Goal: Task Accomplishment & Management: Manage account settings

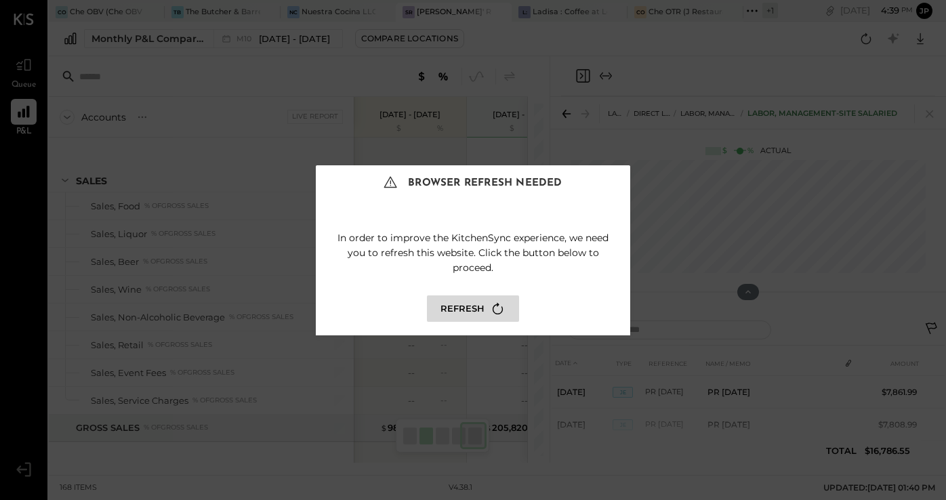
scroll to position [58, 0]
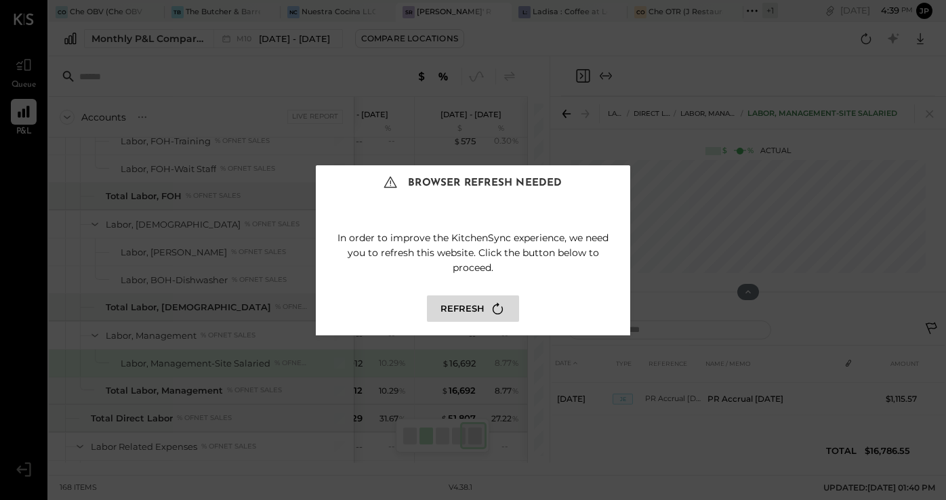
click at [464, 307] on button "Refresh" at bounding box center [473, 309] width 92 height 26
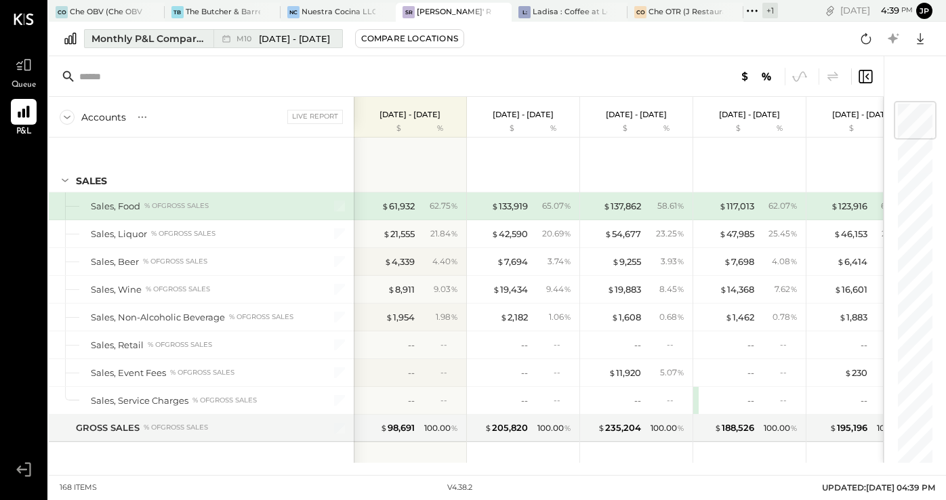
click at [160, 43] on div "Monthly P&L Comparison" at bounding box center [148, 39] width 114 height 14
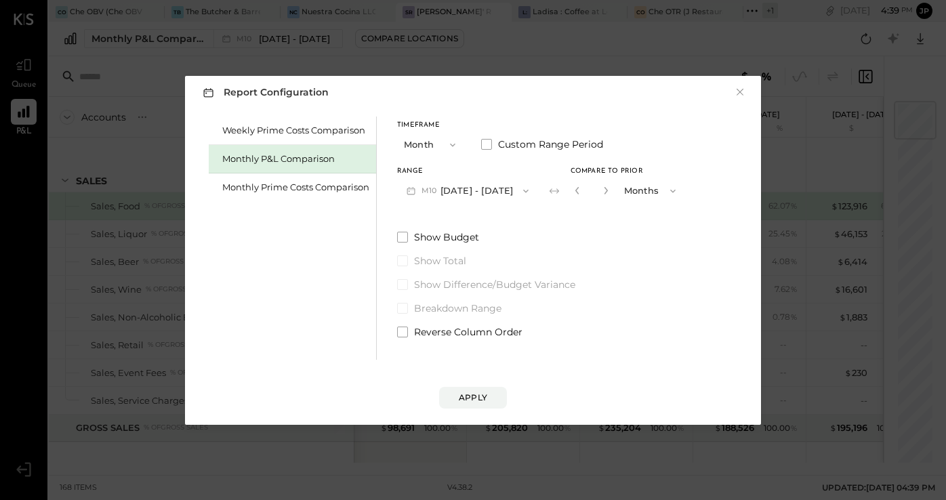
click at [451, 192] on button "M10 Oct 1 - 31, 2025" at bounding box center [467, 190] width 141 height 25
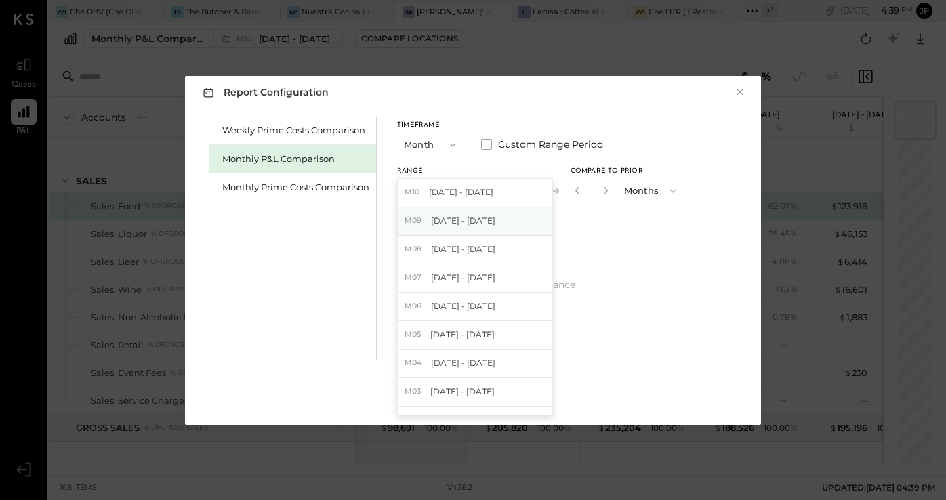
click at [449, 222] on span "[DATE] - [DATE]" at bounding box center [463, 221] width 64 height 12
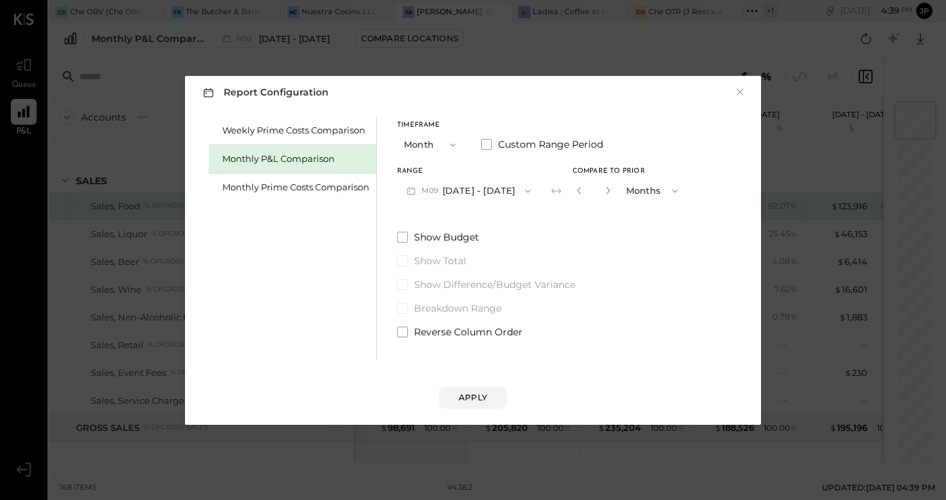
click at [550, 191] on icon at bounding box center [557, 191] width 14 height 14
click at [556, 190] on icon at bounding box center [557, 191] width 14 height 14
click at [550, 190] on icon at bounding box center [557, 191] width 14 height 14
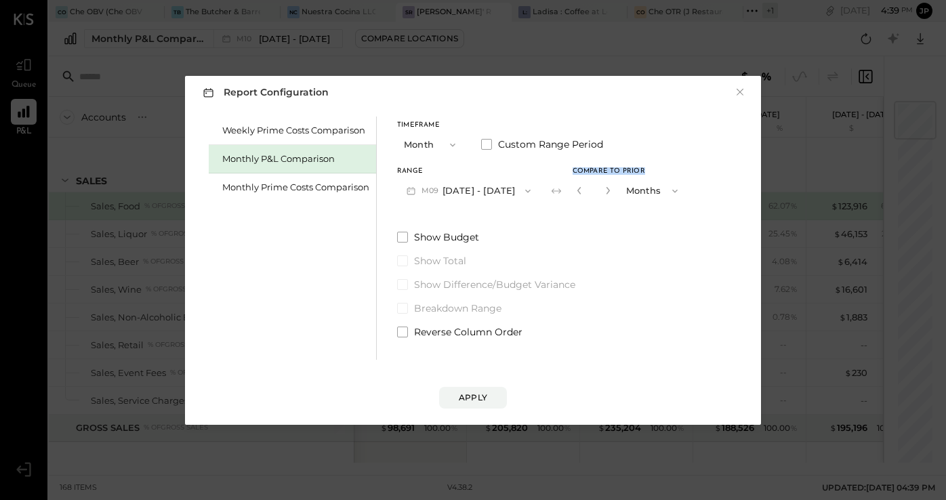
click at [663, 186] on span "button" at bounding box center [672, 191] width 18 height 11
click at [544, 190] on div "Range M09 Sep 1 - 30, 2025 Compare to Prior * Months Months Years" at bounding box center [542, 185] width 290 height 35
click at [551, 190] on icon at bounding box center [555, 190] width 9 height 5
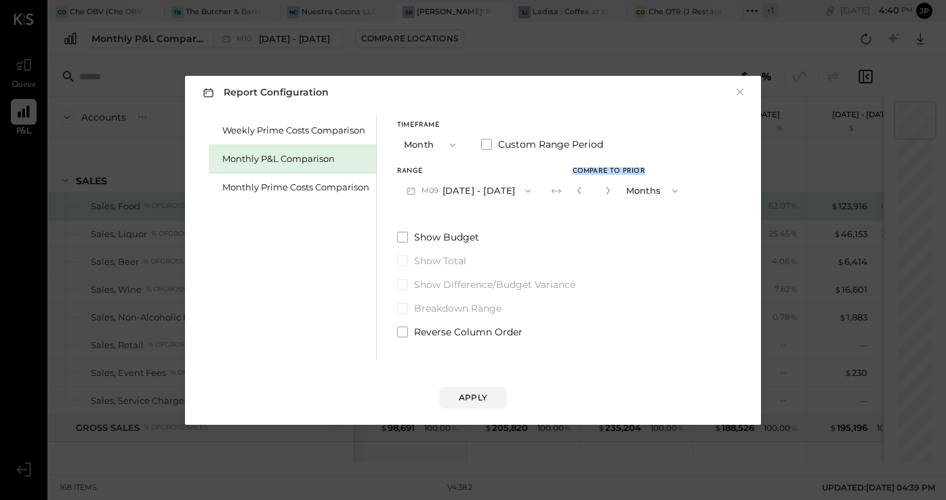
click at [551, 190] on icon at bounding box center [555, 190] width 9 height 5
click at [488, 189] on button "M09 Sep 1 - 30, 2025" at bounding box center [468, 190] width 143 height 25
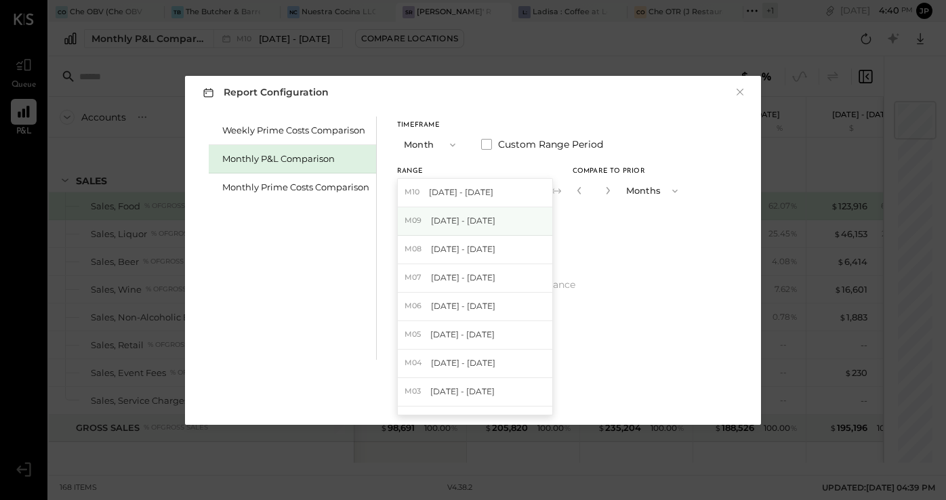
click at [484, 221] on span "[DATE] - [DATE]" at bounding box center [463, 221] width 64 height 12
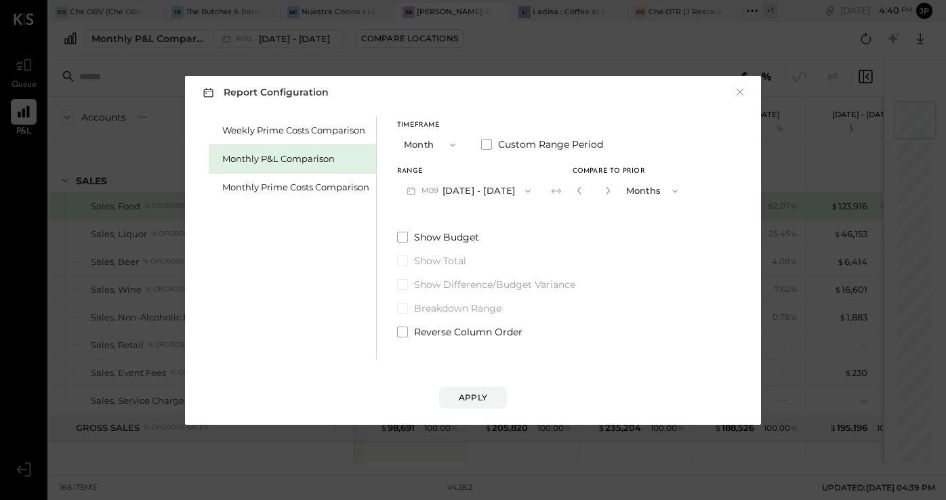
click at [335, 157] on div "Monthly P&L Comparison" at bounding box center [295, 158] width 147 height 13
click at [460, 189] on button "M10 Oct 1 - 31, 2025" at bounding box center [467, 190] width 141 height 25
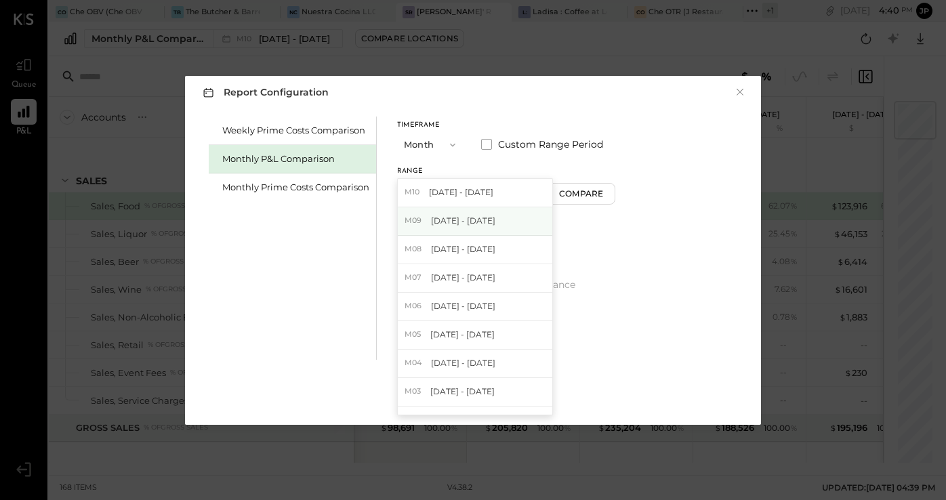
click at [476, 224] on span "[DATE] - [DATE]" at bounding box center [463, 221] width 64 height 12
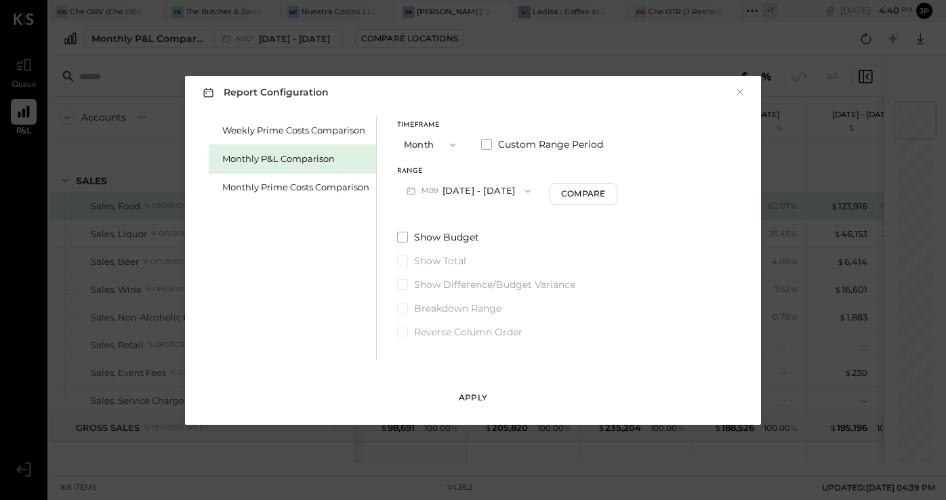
click at [468, 396] on div "Apply" at bounding box center [473, 398] width 28 height 12
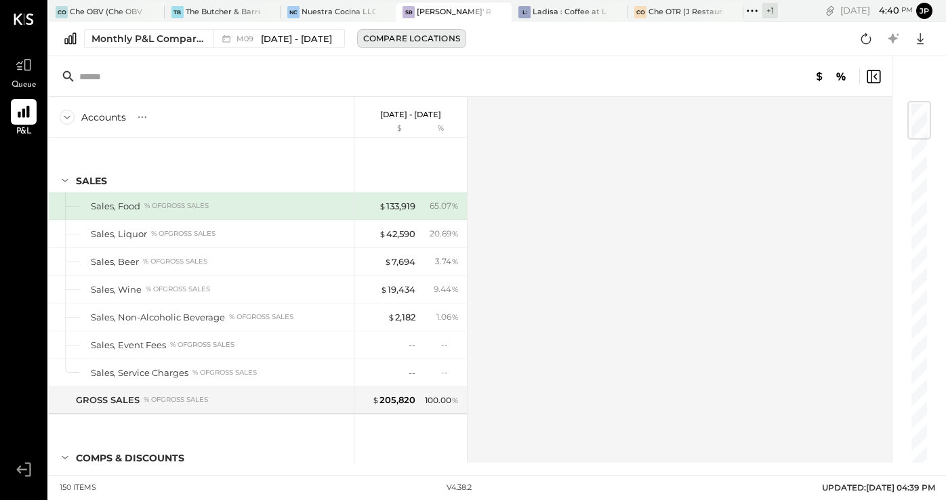
click at [382, 38] on div "Compare Locations" at bounding box center [411, 39] width 97 height 12
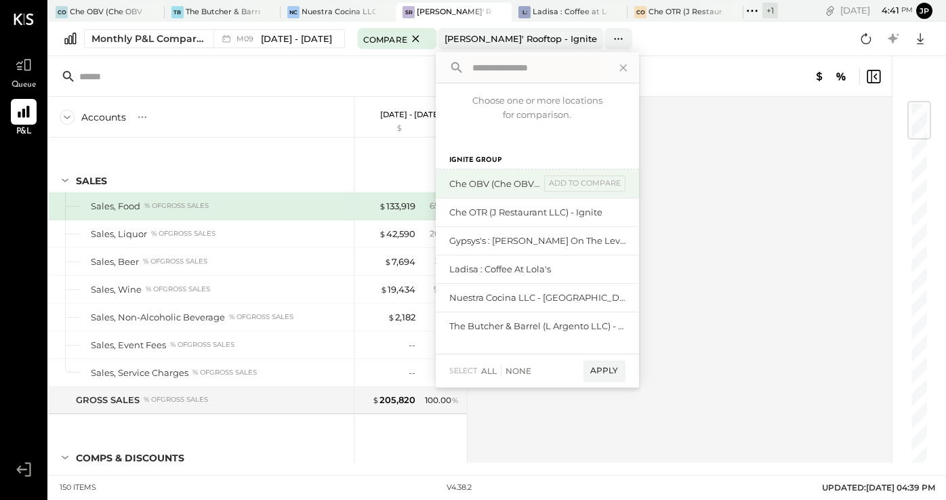
click at [464, 184] on div "Che OBV (Che OBV LLC) - Ignite" at bounding box center [494, 184] width 91 height 13
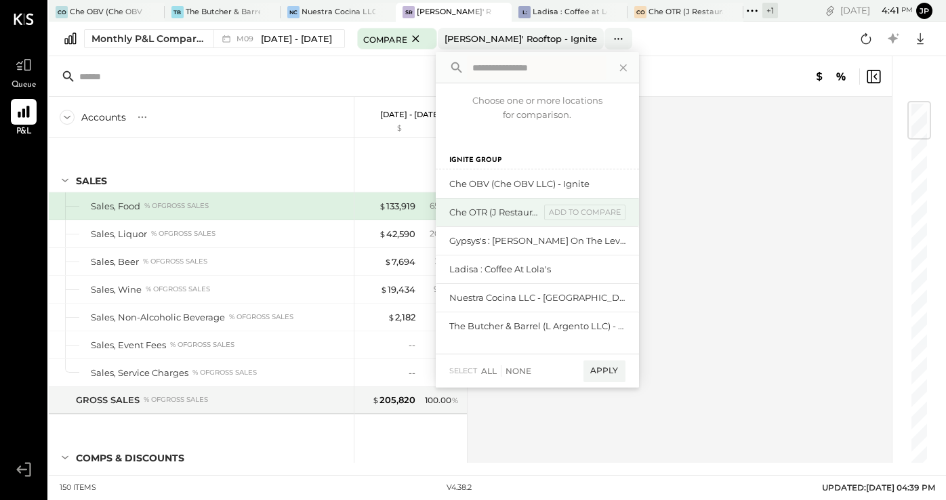
click at [464, 208] on div "Che OTR (J Restaurant LLC) - Ignite" at bounding box center [494, 212] width 91 height 13
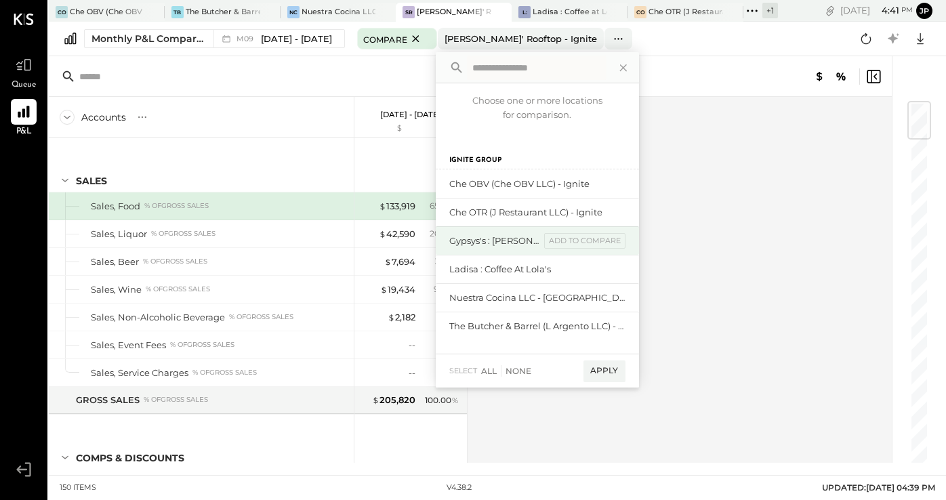
click at [464, 242] on div "Gypsys's : [PERSON_NAME] on the levee" at bounding box center [494, 241] width 91 height 13
click at [489, 370] on div "All" at bounding box center [489, 371] width 16 height 12
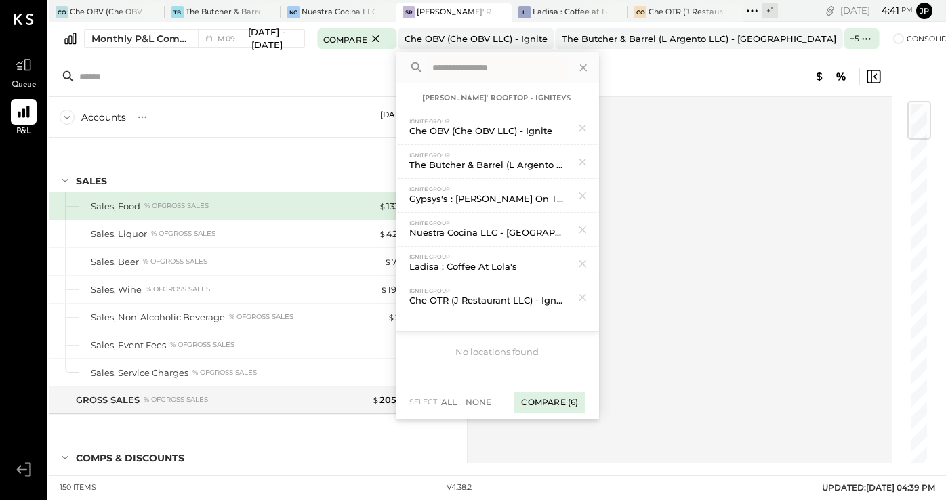
click at [531, 404] on div "Compare (6)" at bounding box center [549, 403] width 70 height 22
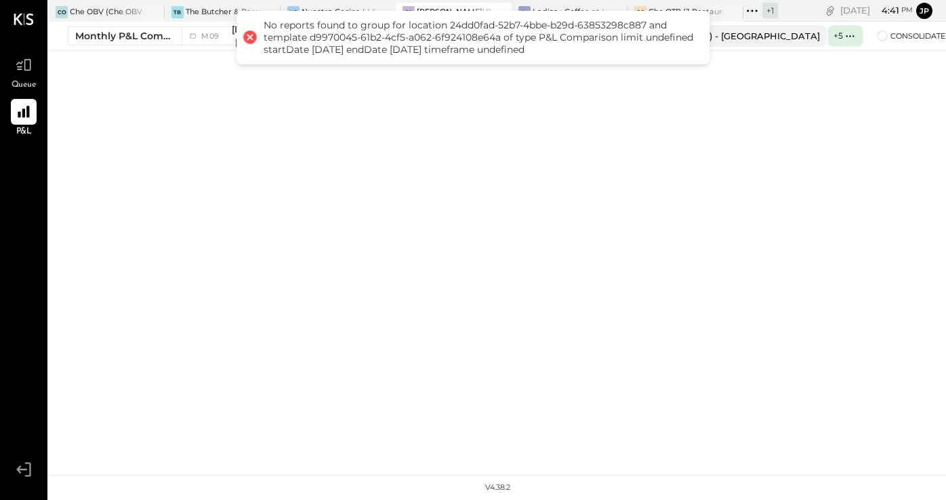
click at [249, 36] on div at bounding box center [250, 37] width 19 height 19
click at [247, 36] on div at bounding box center [250, 37] width 19 height 19
click at [243, 114] on div "CO Che OBV (Che OBV LLC) - Ignite TB The Butcher & Barrel (L Argento LLC) - Ign…" at bounding box center [497, 237] width 897 height 475
click at [254, 136] on div "CO Che OBV (Che OBV LLC) - Ignite TB The Butcher & Barrel (L Argento LLC) - Ign…" at bounding box center [497, 237] width 897 height 475
click at [249, 37] on div at bounding box center [250, 37] width 19 height 19
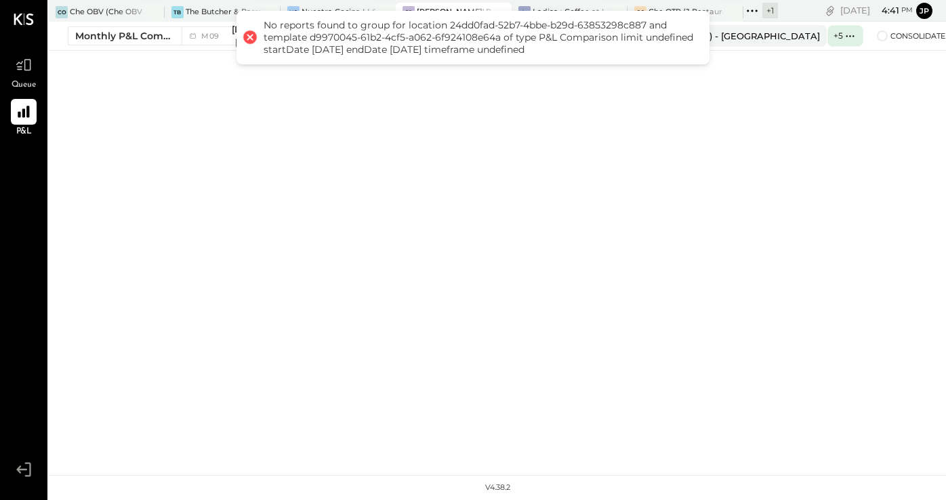
click at [683, 201] on div "CO Che OBV (Che OBV LLC) - Ignite TB The Butcher & Barrel (L Argento LLC) - Ign…" at bounding box center [497, 237] width 897 height 475
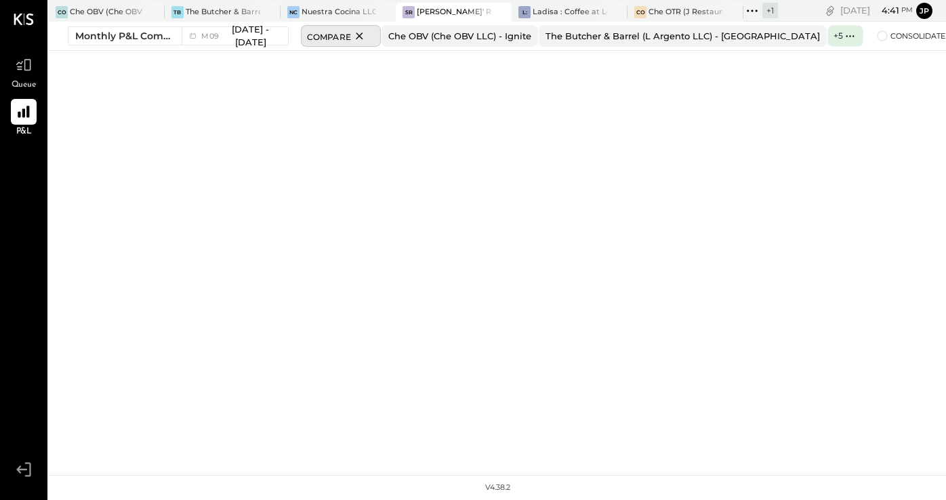
click at [368, 37] on icon at bounding box center [359, 36] width 17 height 16
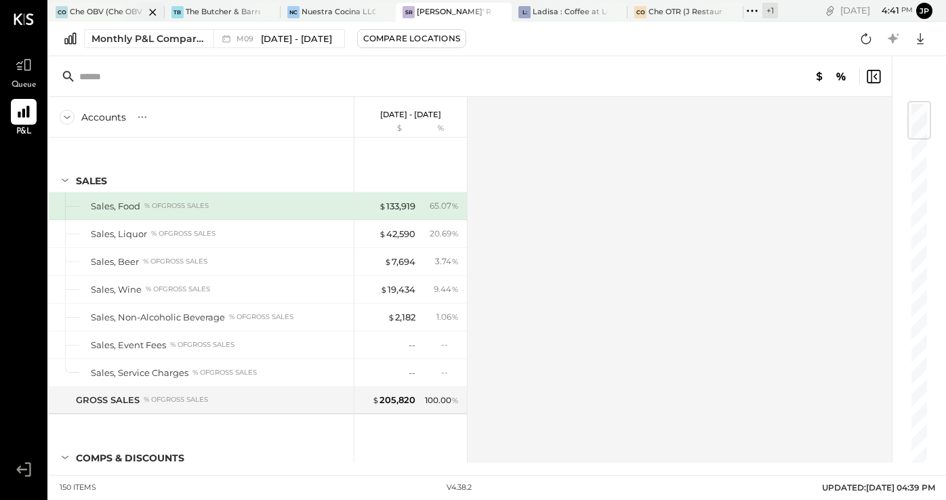
click at [108, 10] on div "Che OBV (Che OBV LLC) - Ignite" at bounding box center [107, 12] width 75 height 11
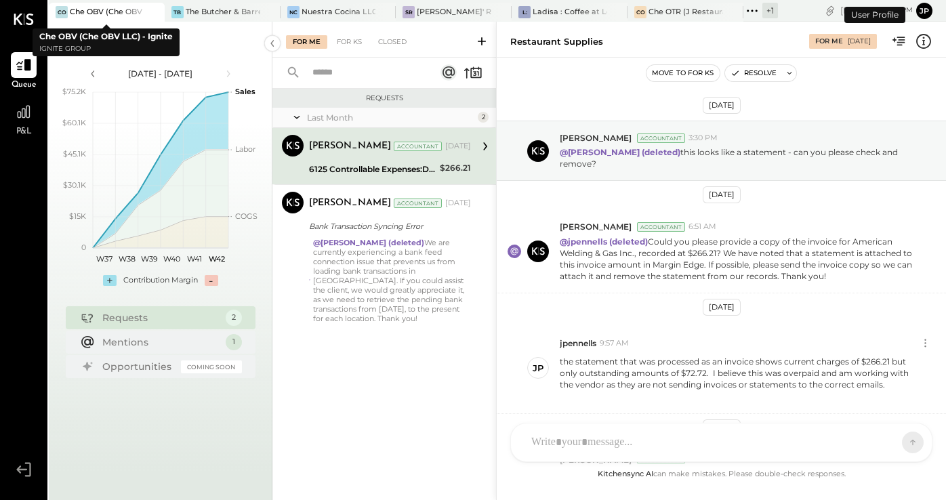
scroll to position [380, 0]
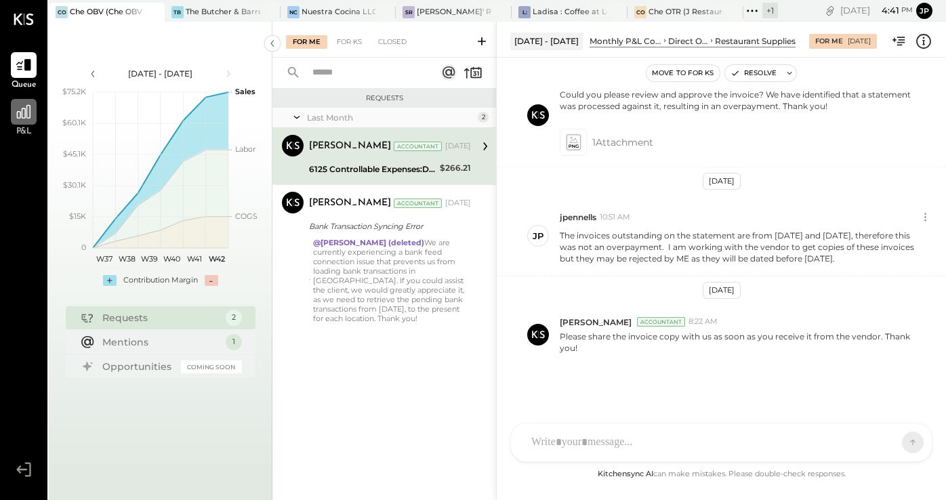
click at [24, 120] on div at bounding box center [24, 112] width 26 height 26
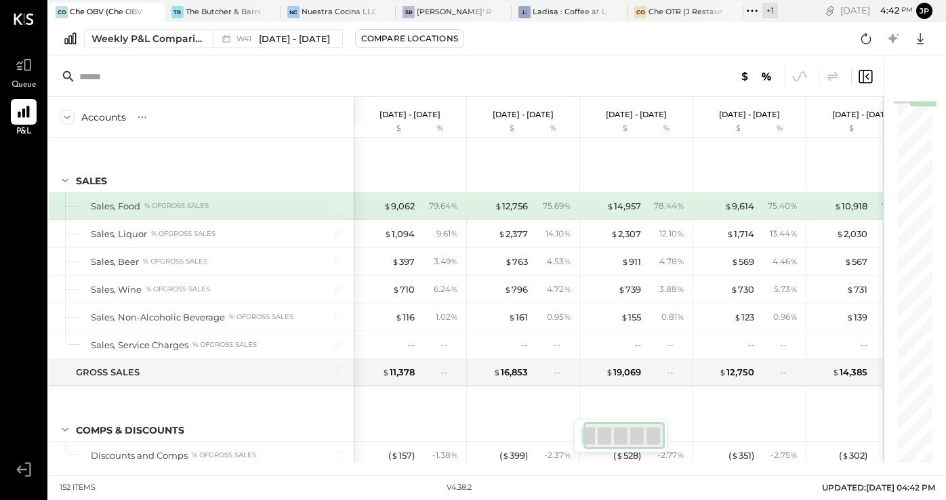
scroll to position [0, 36]
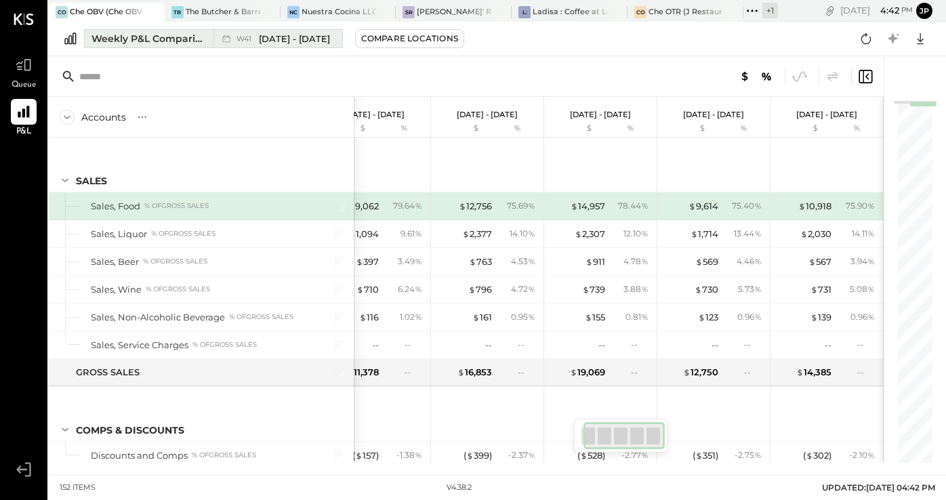
click at [196, 40] on div "Weekly P&L Comparison" at bounding box center [148, 39] width 114 height 14
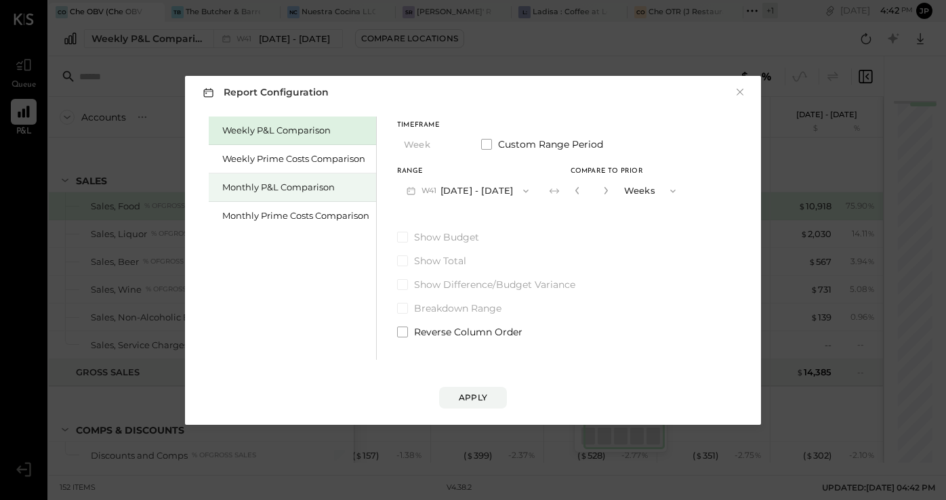
click at [258, 185] on div "Monthly P&L Comparison" at bounding box center [295, 187] width 147 height 13
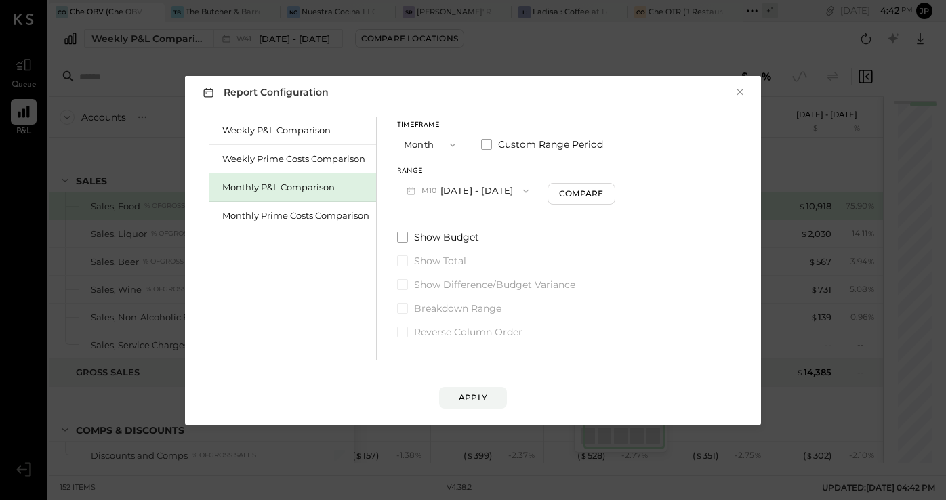
click at [472, 194] on button "M10 Oct 1 - 31, 2025" at bounding box center [467, 190] width 141 height 25
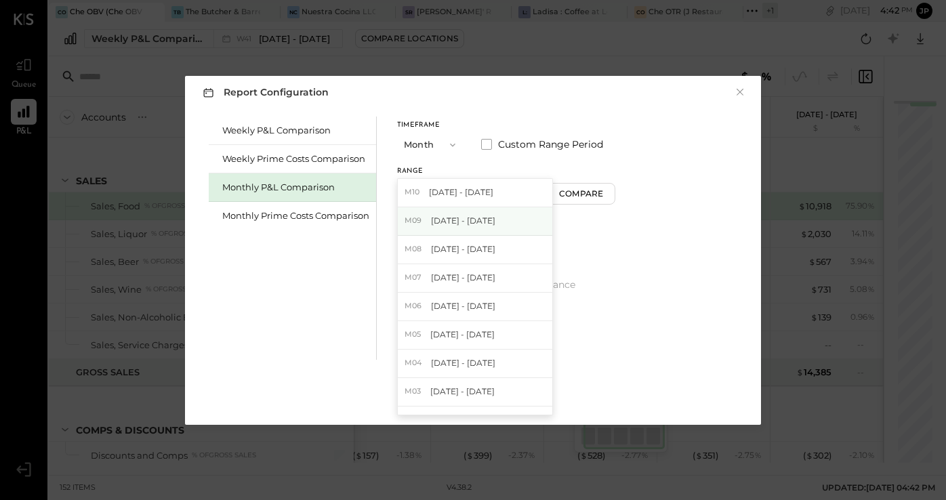
click at [466, 221] on span "[DATE] - [DATE]" at bounding box center [463, 221] width 64 height 12
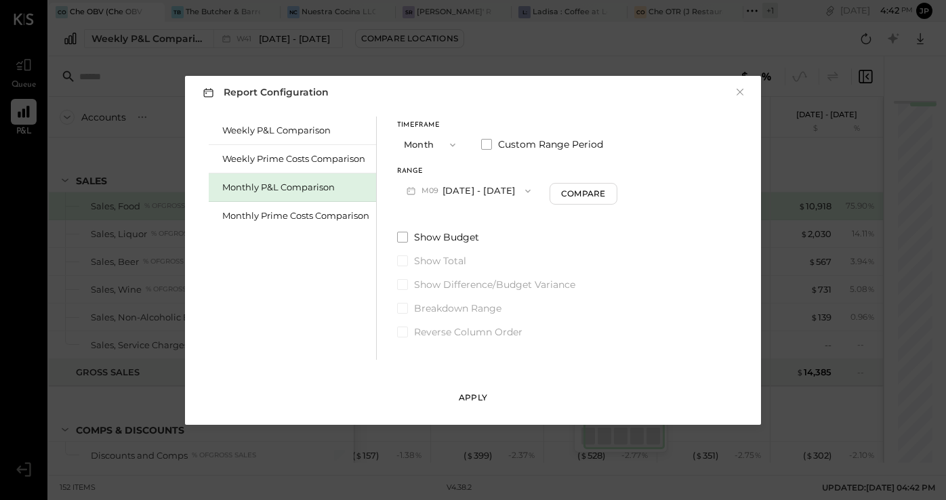
click at [478, 401] on div "Apply" at bounding box center [473, 398] width 28 height 12
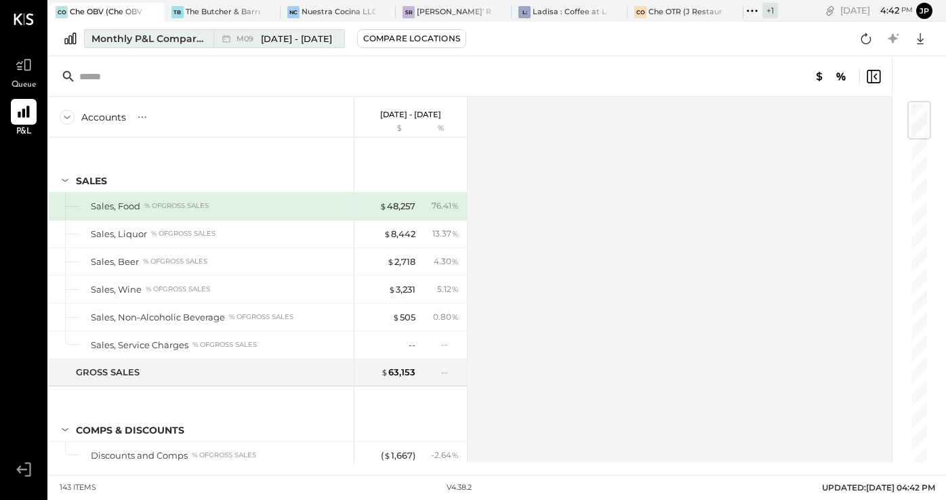
click at [184, 40] on div "Monthly P&L Comparison" at bounding box center [148, 39] width 114 height 14
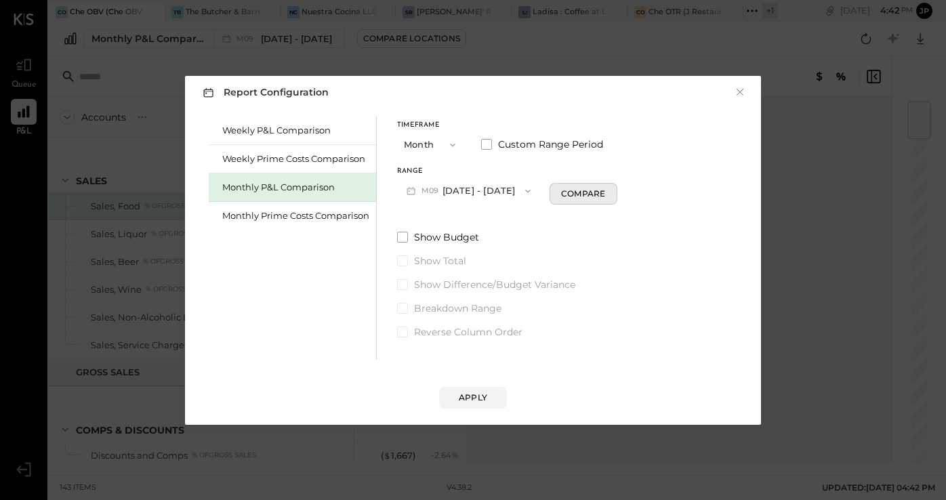
click at [561, 192] on div "Compare" at bounding box center [583, 194] width 44 height 12
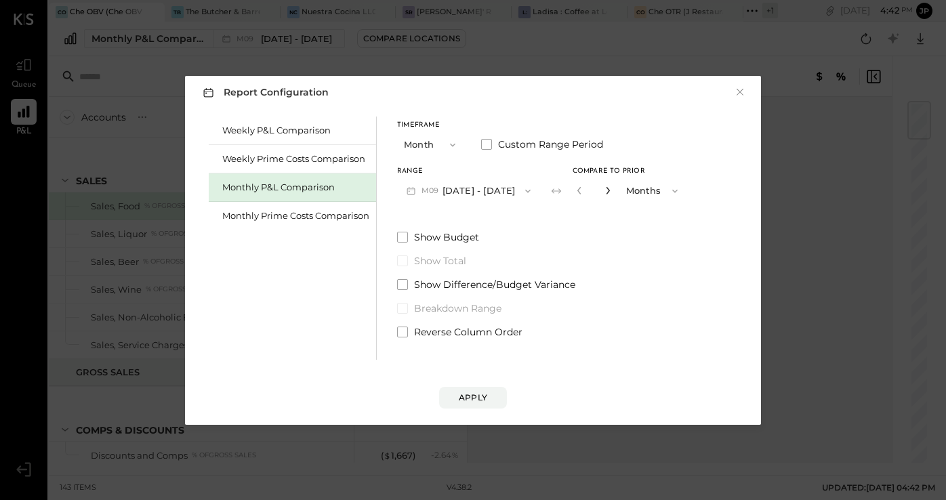
click at [604, 192] on icon "button" at bounding box center [608, 190] width 8 height 8
type input "*"
click at [479, 396] on div "Apply" at bounding box center [473, 398] width 28 height 12
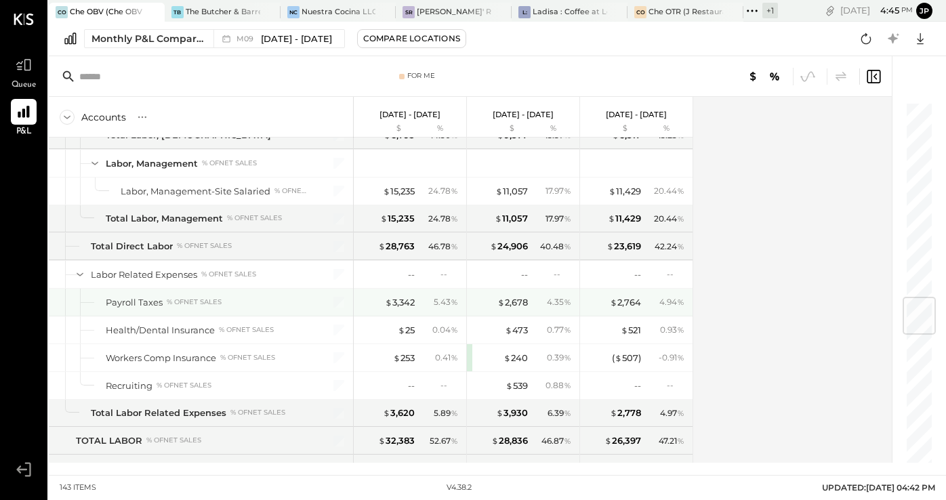
scroll to position [1659, 0]
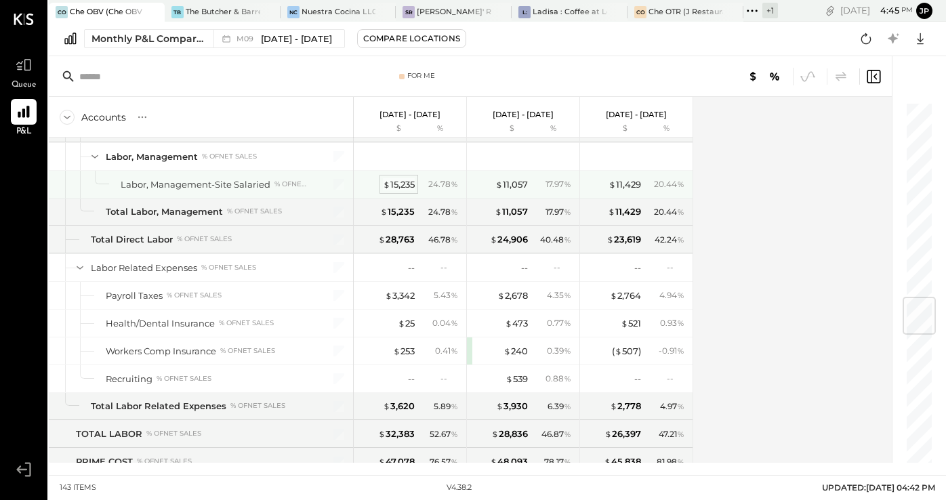
click at [398, 186] on div "$ 15,235" at bounding box center [399, 184] width 32 height 13
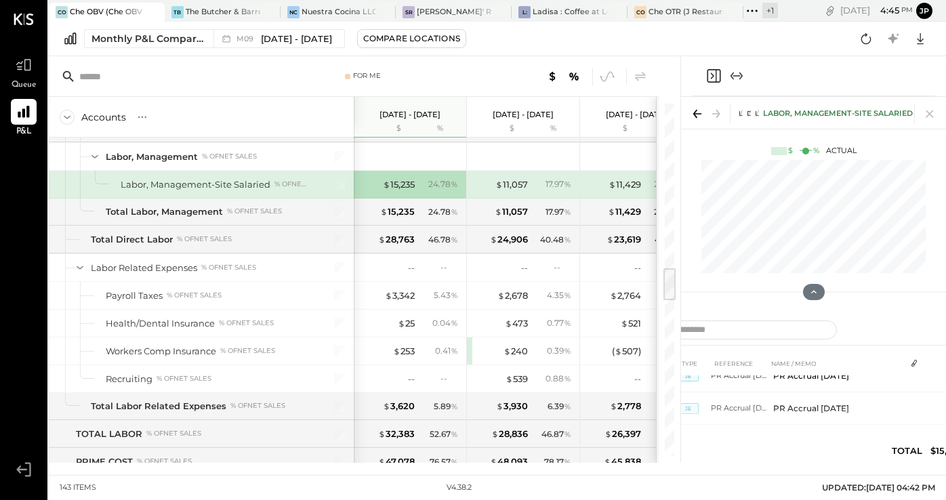
scroll to position [188, 0]
click at [411, 180] on div "$ 15,235" at bounding box center [399, 184] width 32 height 13
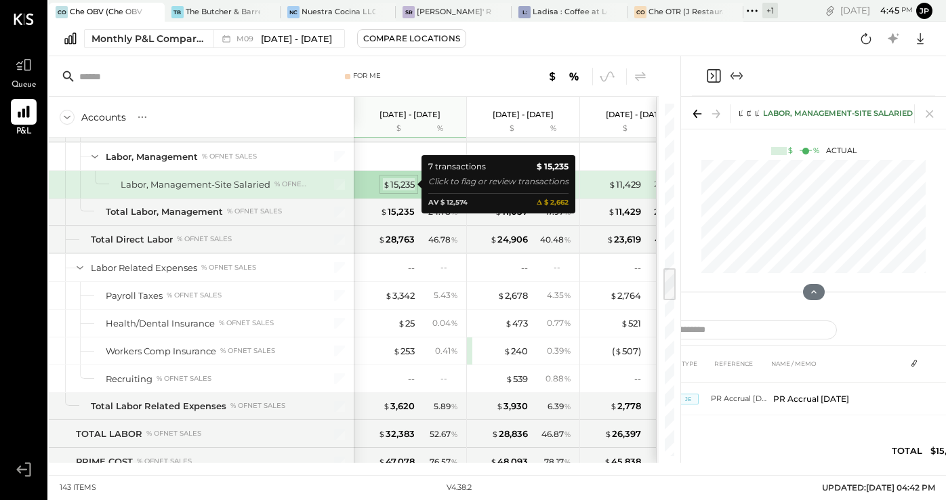
click at [400, 181] on div "$ 15,235" at bounding box center [399, 184] width 32 height 13
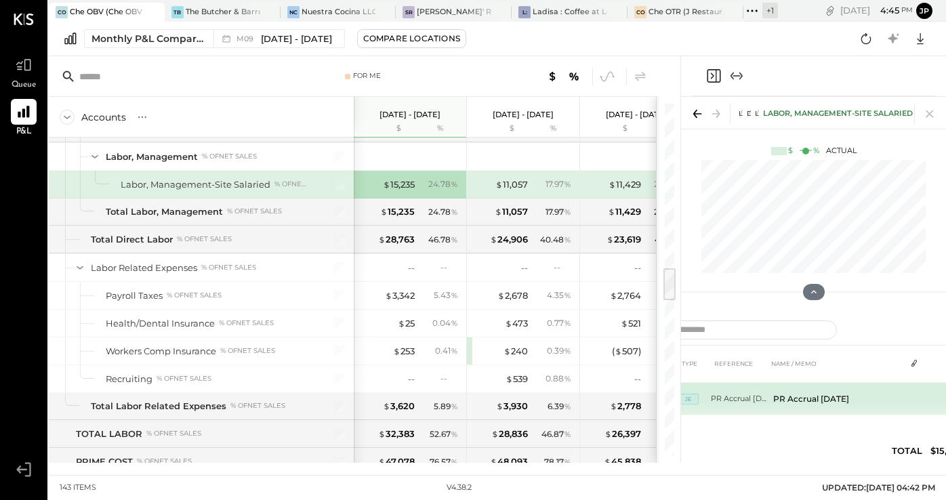
scroll to position [187, 0]
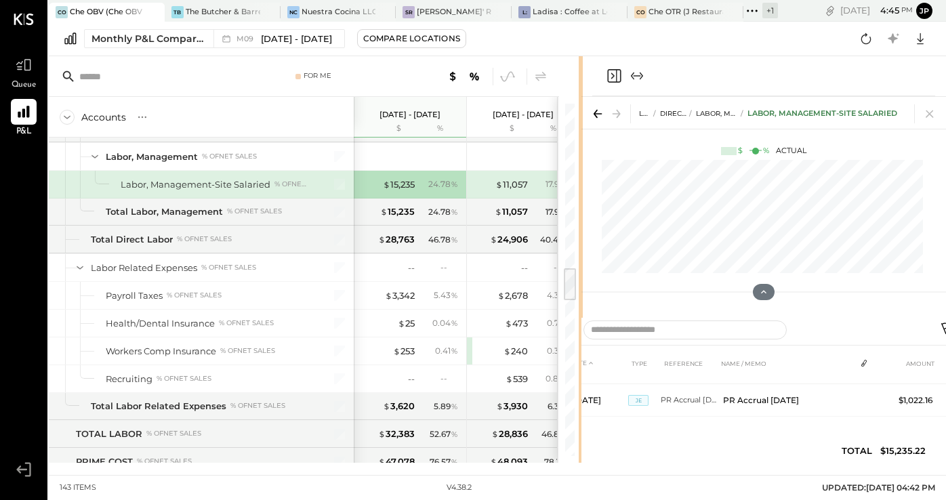
drag, startPoint x: 678, startPoint y: 72, endPoint x: 580, endPoint y: 94, distance: 100.6
click at [580, 94] on div at bounding box center [581, 259] width 4 height 407
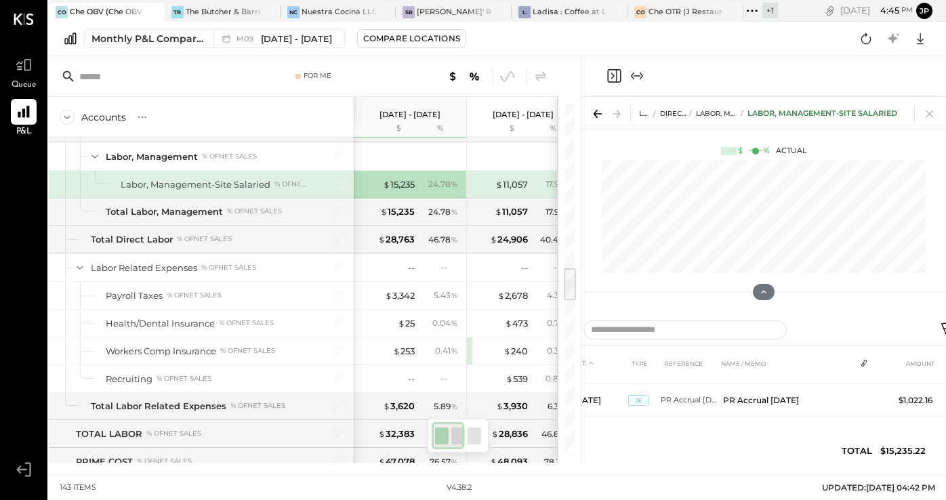
click at [942, 327] on icon at bounding box center [948, 330] width 16 height 16
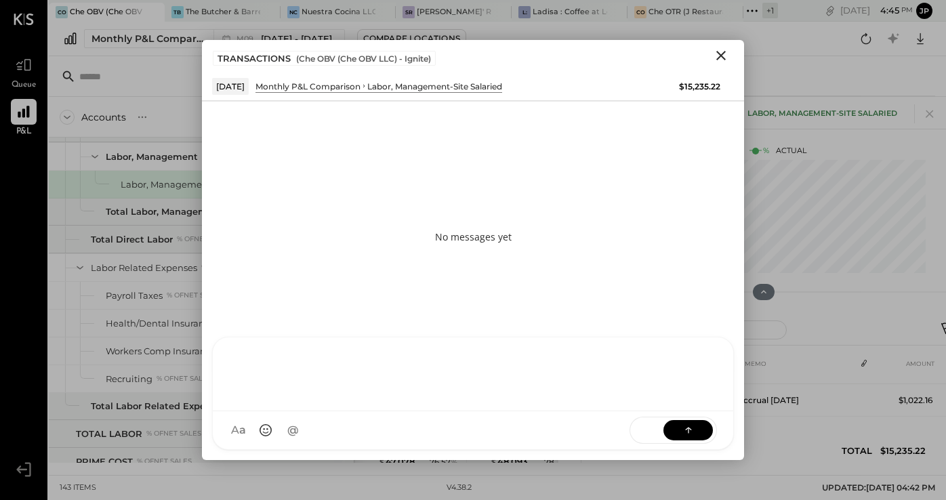
click at [312, 442] on div "AM Ali Mehdi I imeronijuan MA Mohammadsalkin Ansari J jpennells J jpeyton S sue…" at bounding box center [473, 393] width 522 height 113
click at [435, 371] on div "*******" at bounding box center [472, 373] width 493 height 54
click at [312, 306] on input "******" at bounding box center [324, 306] width 144 height 20
click at [273, 302] on input "******" at bounding box center [324, 306] width 144 height 20
drag, startPoint x: 281, startPoint y: 304, endPoint x: 317, endPoint y: 304, distance: 35.9
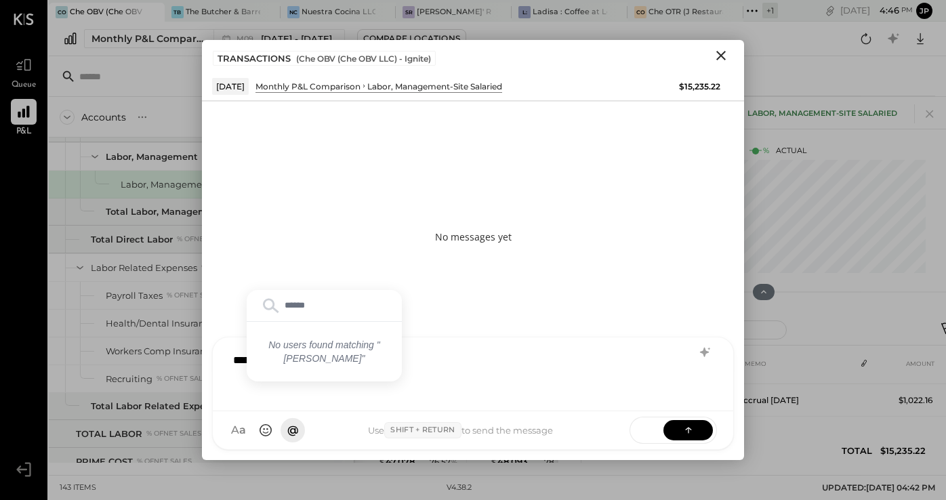
click at [317, 304] on input "******" at bounding box center [324, 306] width 144 height 20
type input "**"
click at [346, 363] on span "Mohammadsalkin Ansari" at bounding box center [343, 368] width 106 height 13
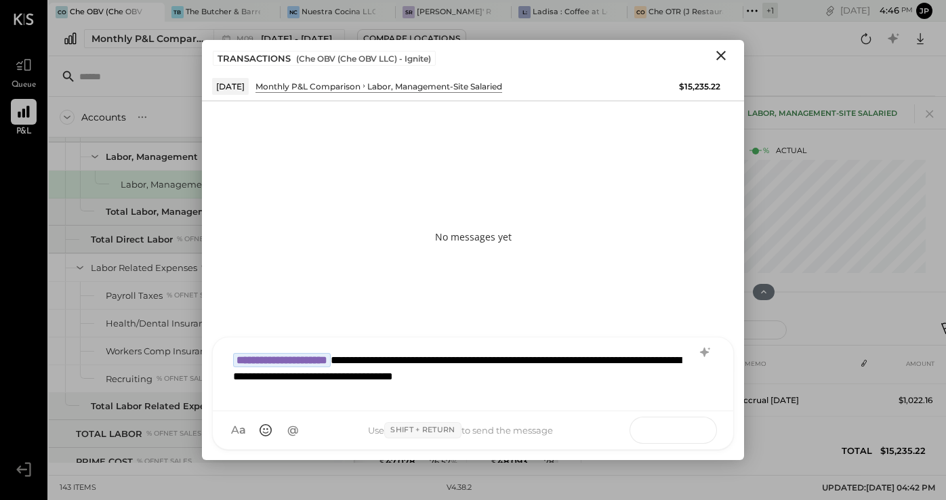
click at [692, 432] on icon at bounding box center [689, 430] width 14 height 14
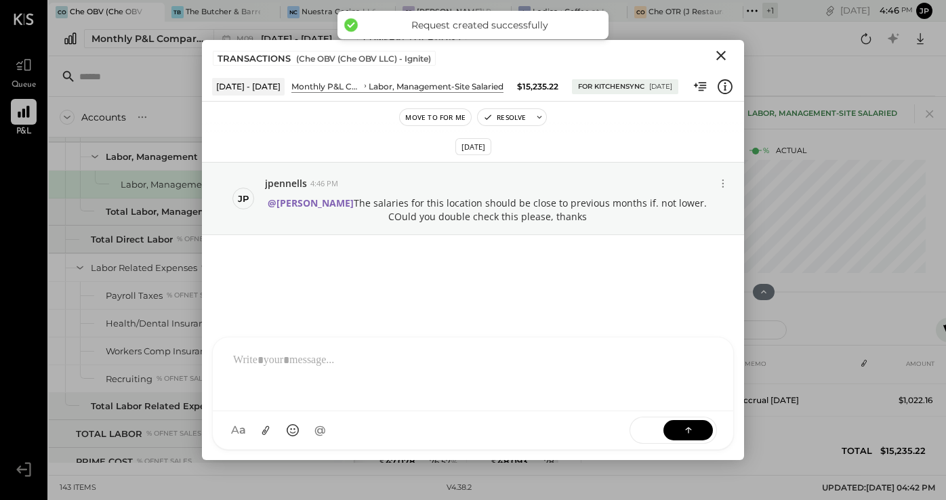
click at [719, 55] on icon "Close" at bounding box center [721, 55] width 16 height 16
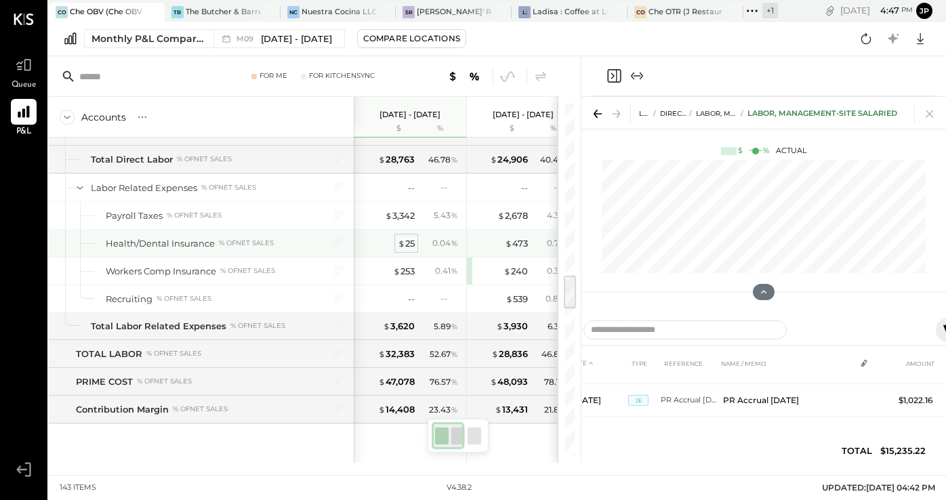
scroll to position [0, 3]
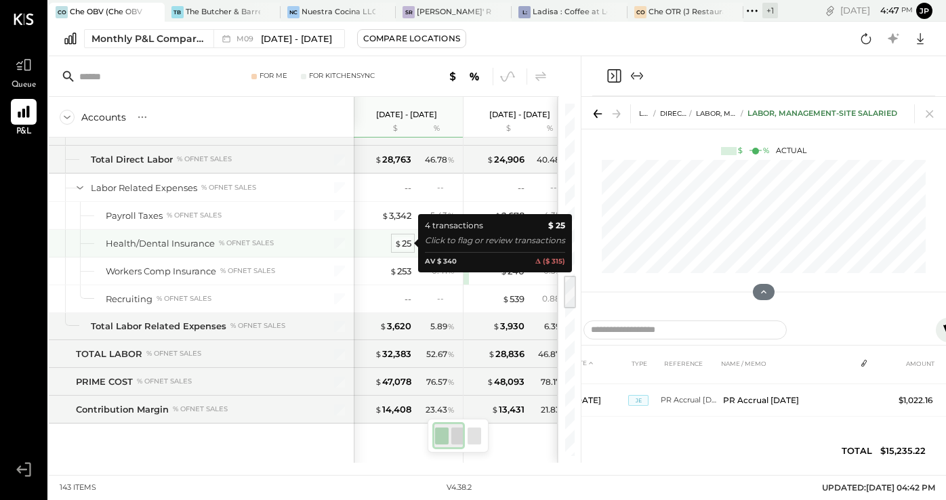
click at [405, 242] on div "$ 25" at bounding box center [402, 243] width 17 height 13
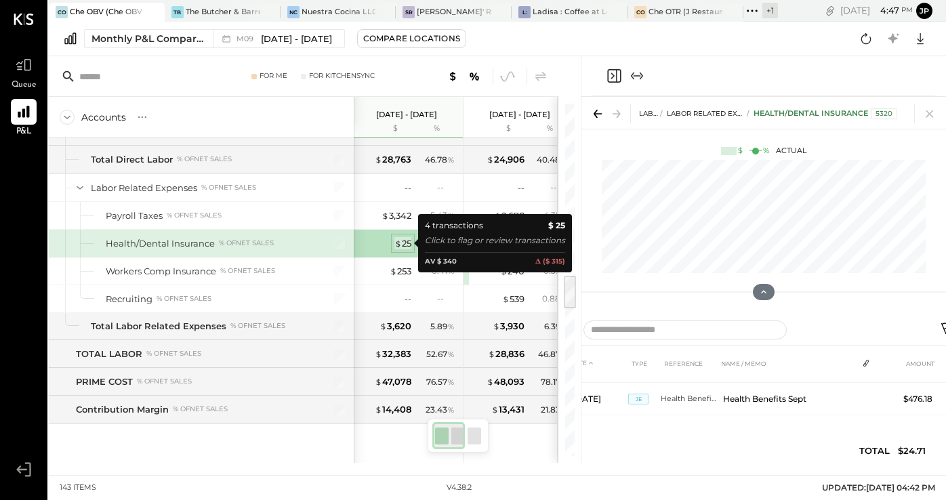
scroll to position [91, 0]
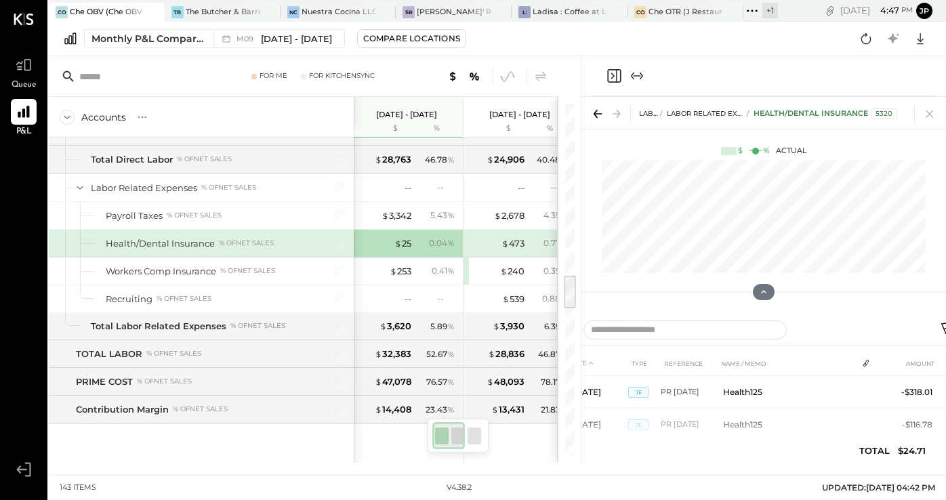
click at [943, 325] on icon at bounding box center [948, 330] width 16 height 16
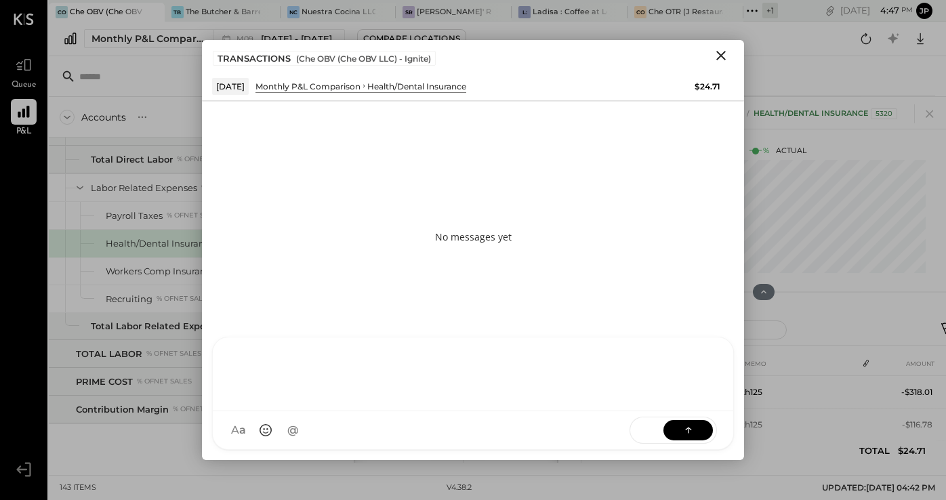
click at [294, 400] on div at bounding box center [472, 373] width 493 height 54
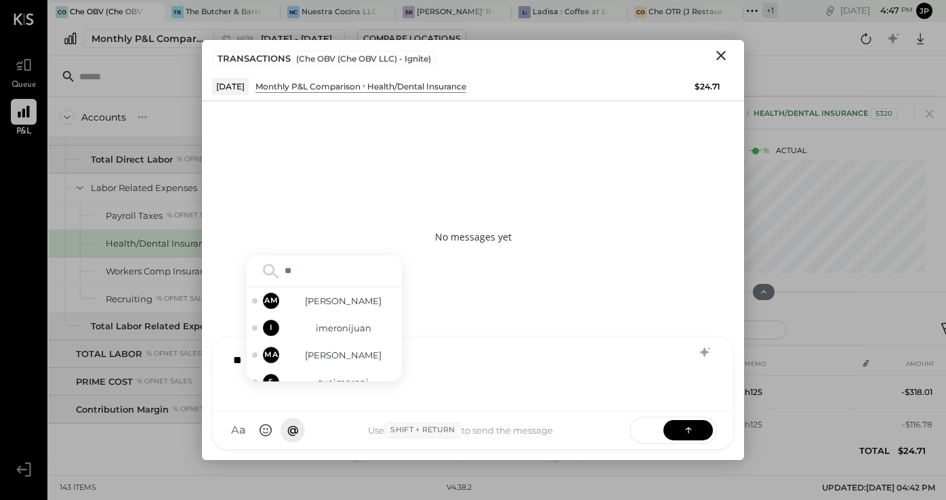
type input "***"
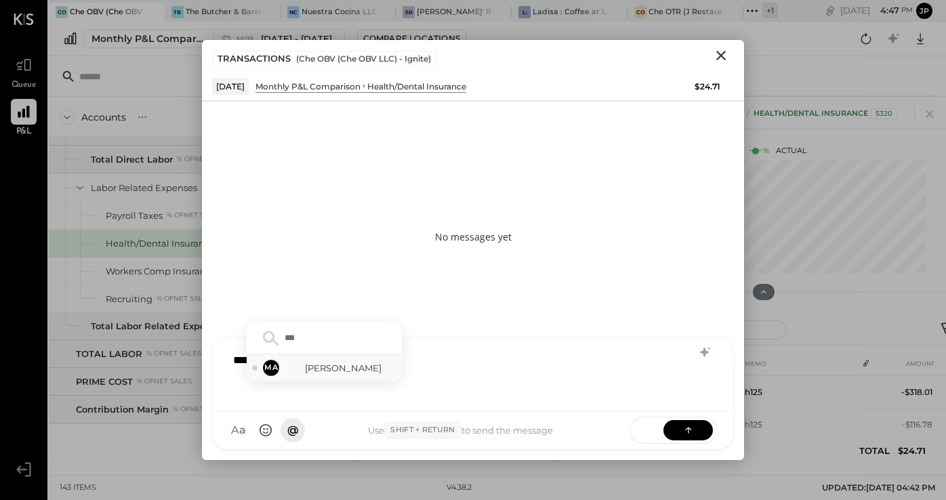
click at [352, 371] on span "Mohammadsalkin Ansari" at bounding box center [343, 368] width 106 height 13
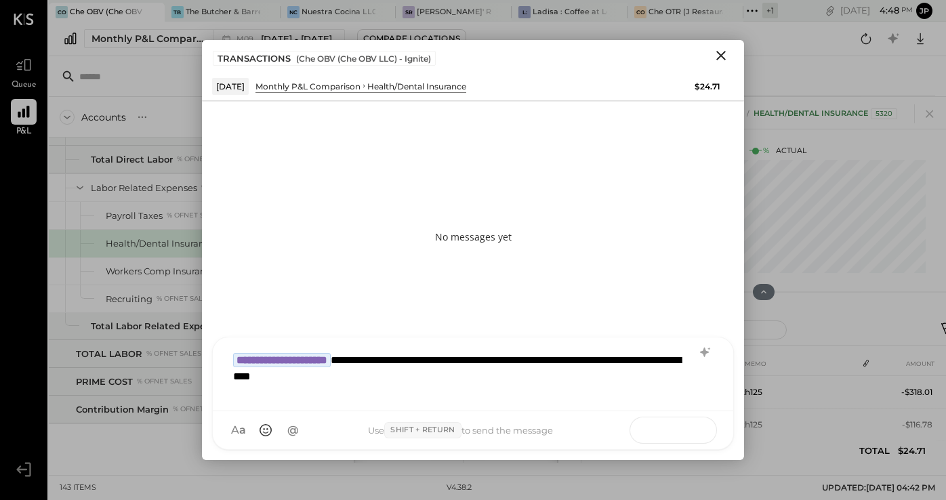
click at [694, 430] on icon at bounding box center [689, 430] width 14 height 14
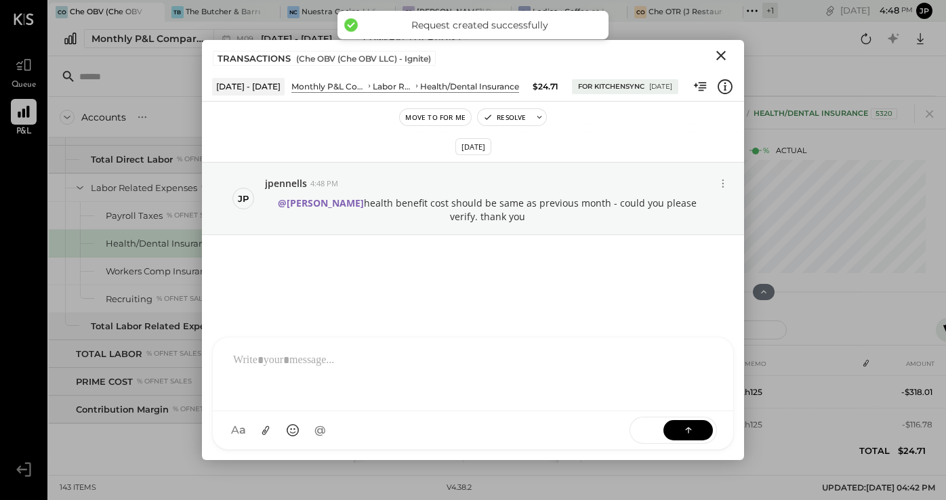
click at [720, 56] on icon "Close" at bounding box center [720, 55] width 9 height 9
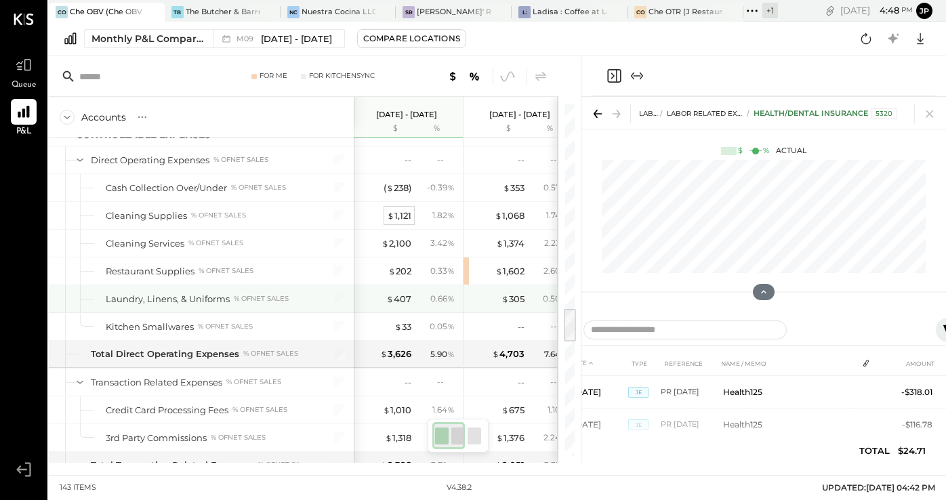
scroll to position [2081, 0]
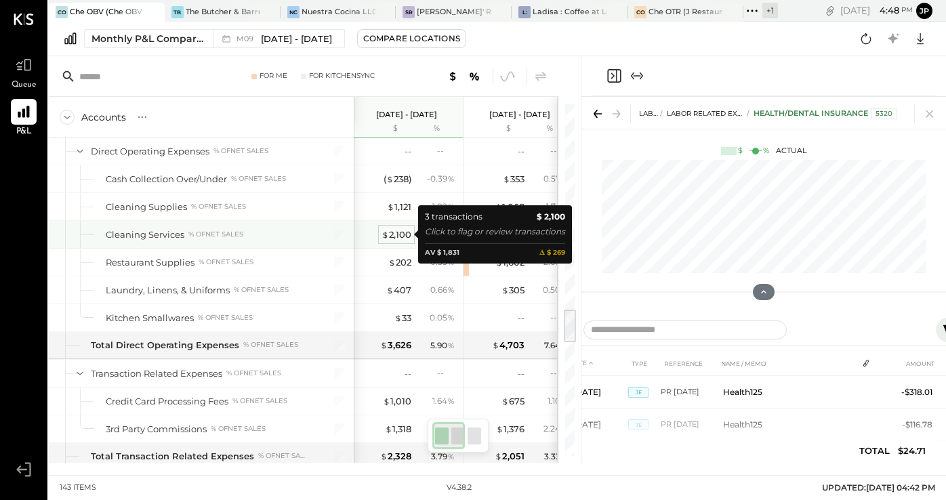
click at [400, 237] on div "$ 2,100" at bounding box center [397, 234] width 30 height 13
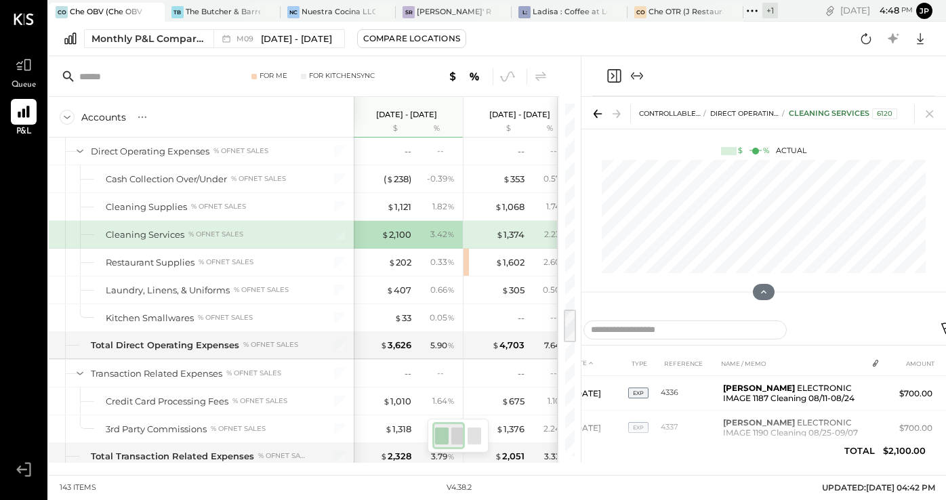
click at [942, 327] on icon at bounding box center [948, 330] width 16 height 16
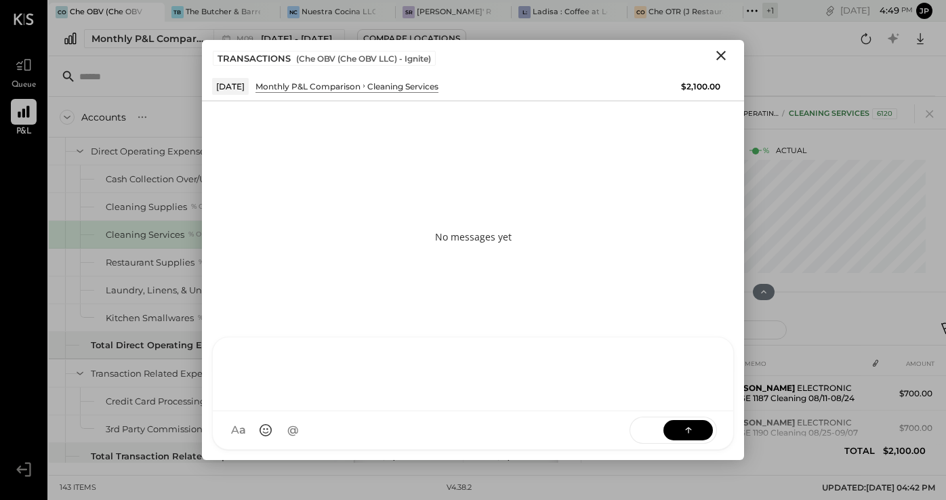
click at [331, 400] on div at bounding box center [472, 373] width 493 height 54
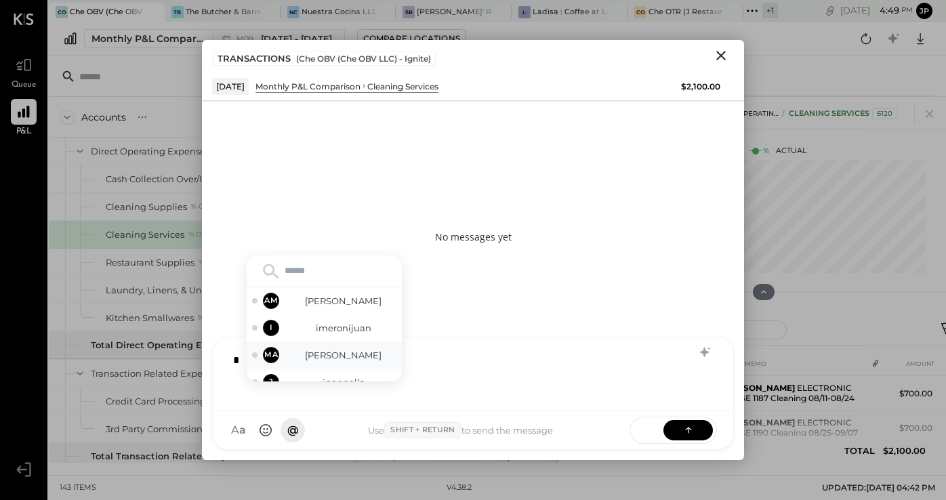
click at [355, 351] on span "Mohammadsalkin Ansari" at bounding box center [343, 355] width 106 height 13
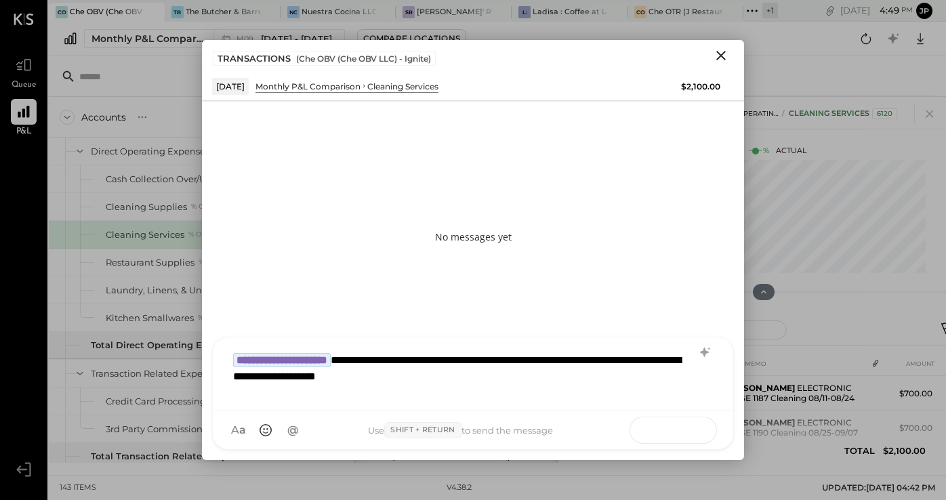
click at [690, 422] on button at bounding box center [688, 430] width 49 height 20
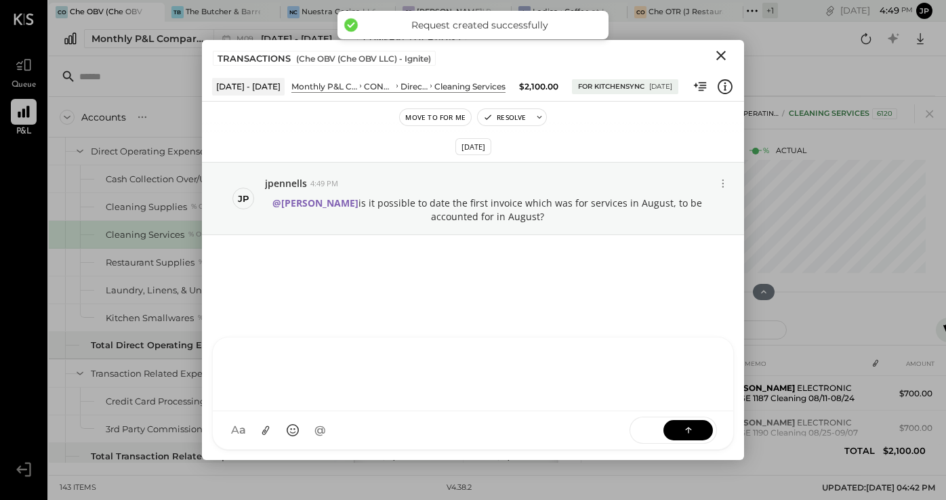
click at [724, 58] on icon "Close" at bounding box center [720, 55] width 9 height 9
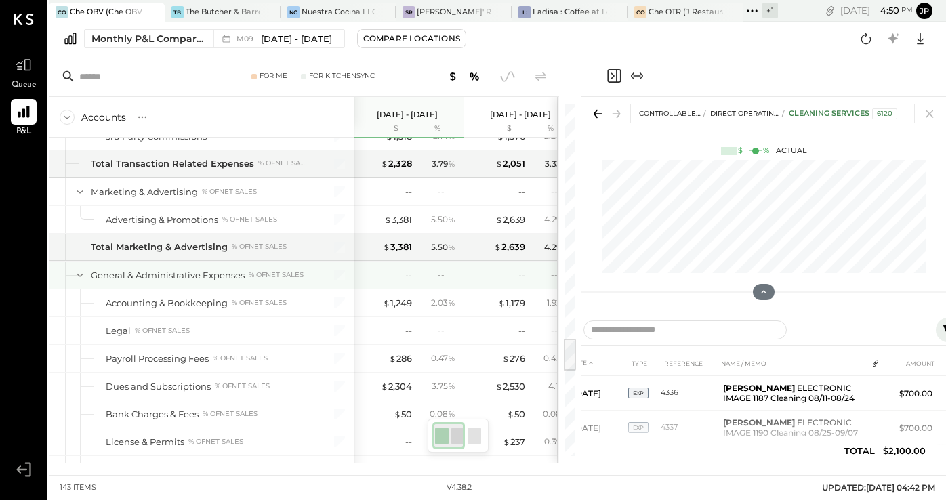
scroll to position [0, 4]
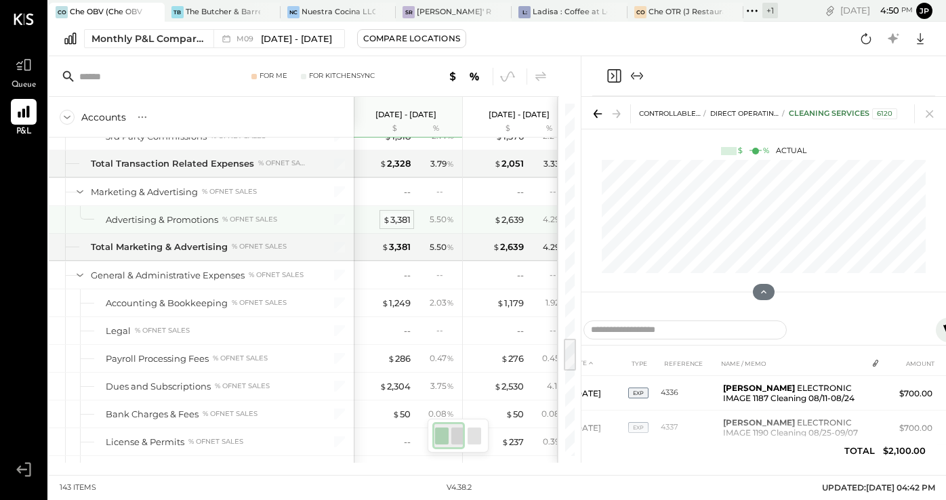
click at [401, 220] on div "$ 3,381" at bounding box center [397, 219] width 28 height 13
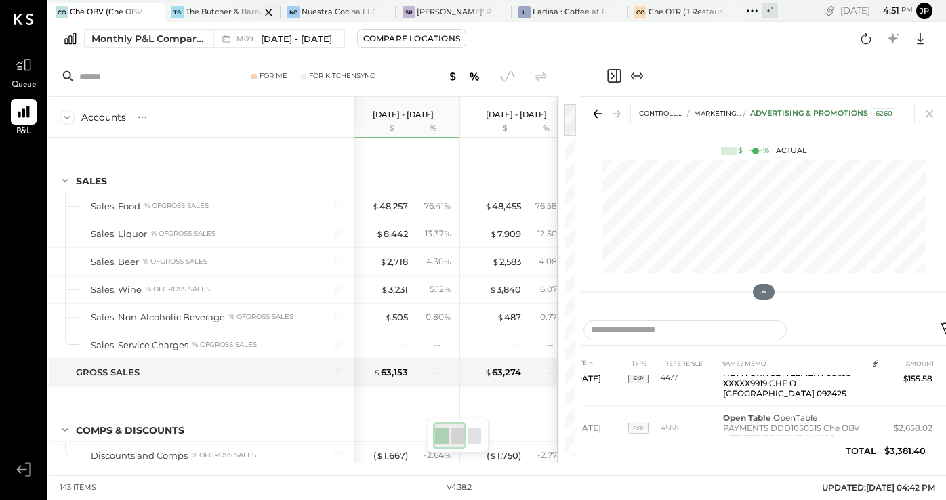
click at [222, 16] on div "The Butcher & Barrel (L Argento LLC) - [GEOGRAPHIC_DATA]" at bounding box center [223, 12] width 75 height 11
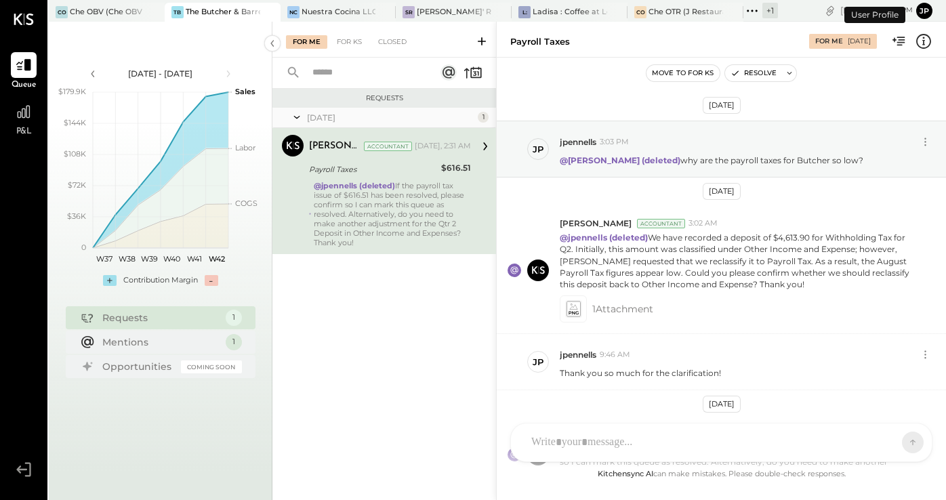
scroll to position [125, 0]
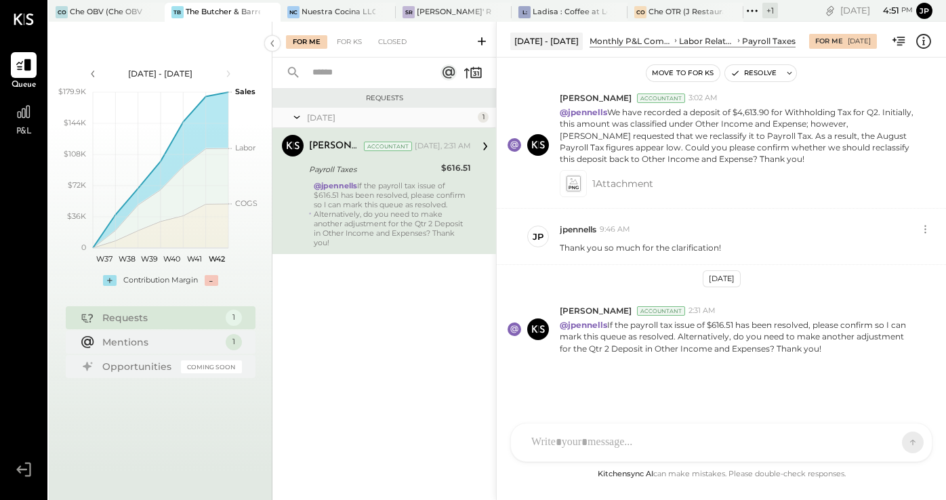
click at [588, 442] on div at bounding box center [721, 443] width 421 height 38
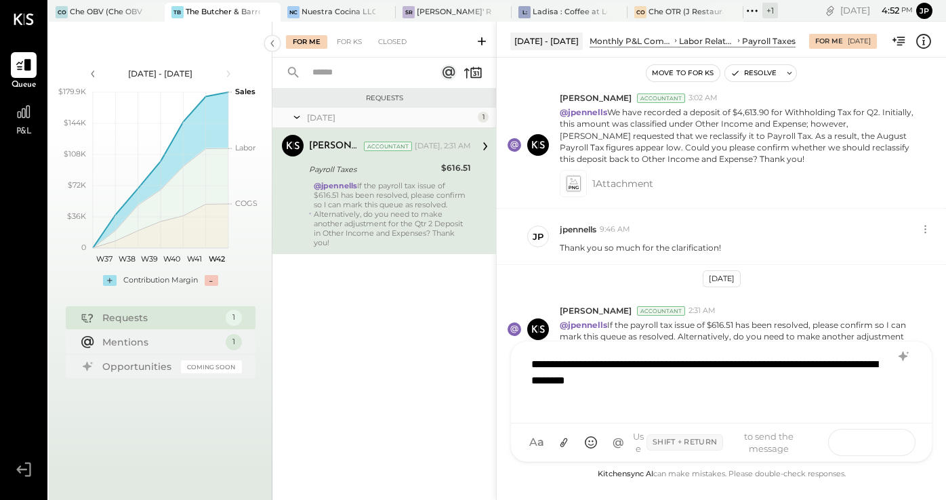
click at [881, 441] on icon at bounding box center [887, 442] width 14 height 14
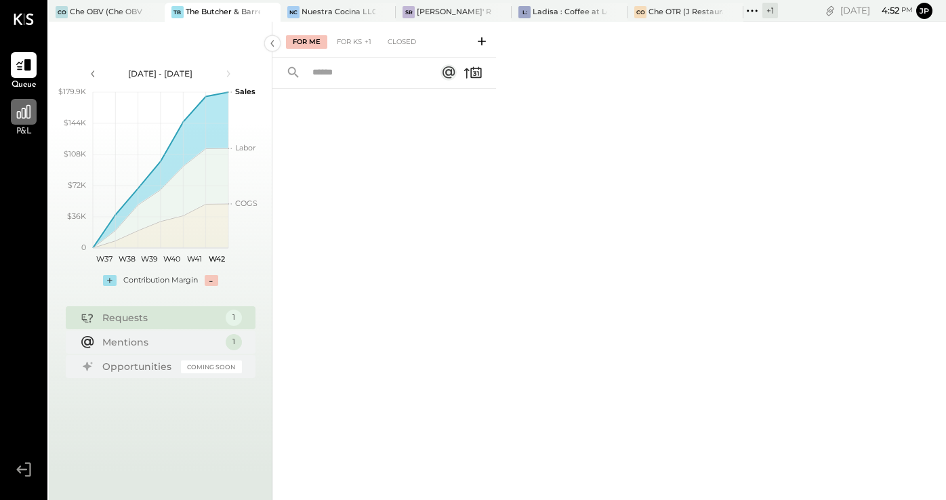
click at [24, 116] on icon at bounding box center [24, 112] width 14 height 14
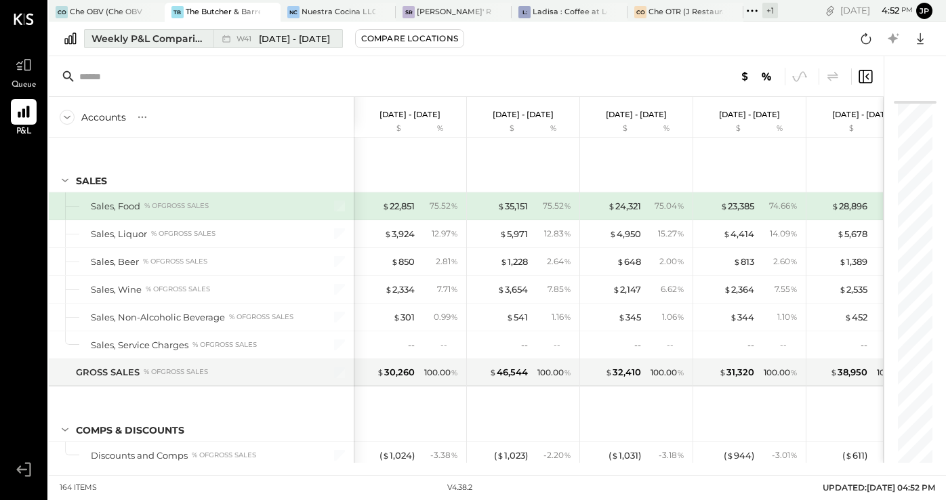
click at [164, 39] on div "Weekly P&L Comparison" at bounding box center [148, 39] width 114 height 14
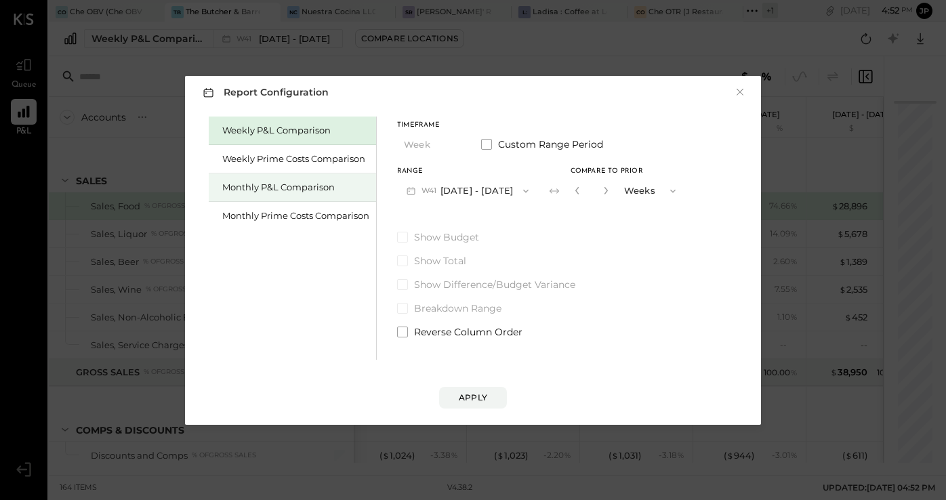
click at [274, 195] on div "Monthly P&L Comparison" at bounding box center [292, 188] width 167 height 28
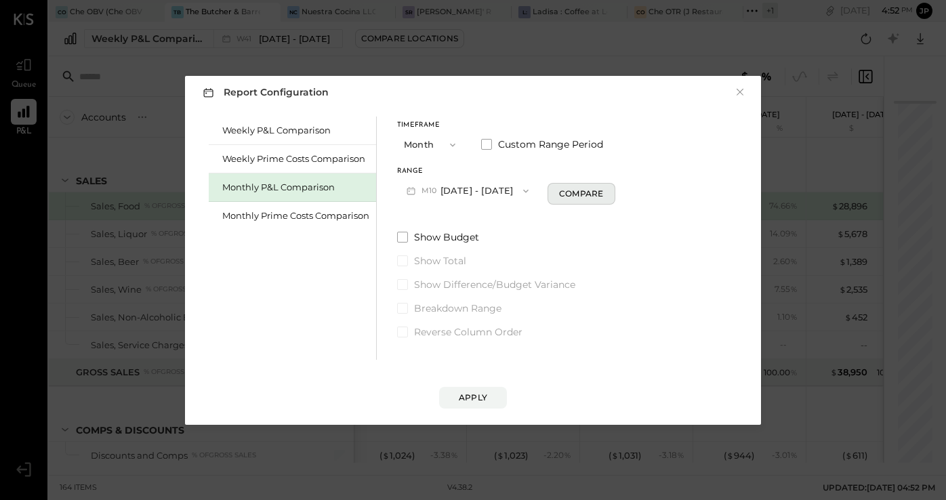
click at [559, 192] on div "Compare" at bounding box center [581, 194] width 44 height 12
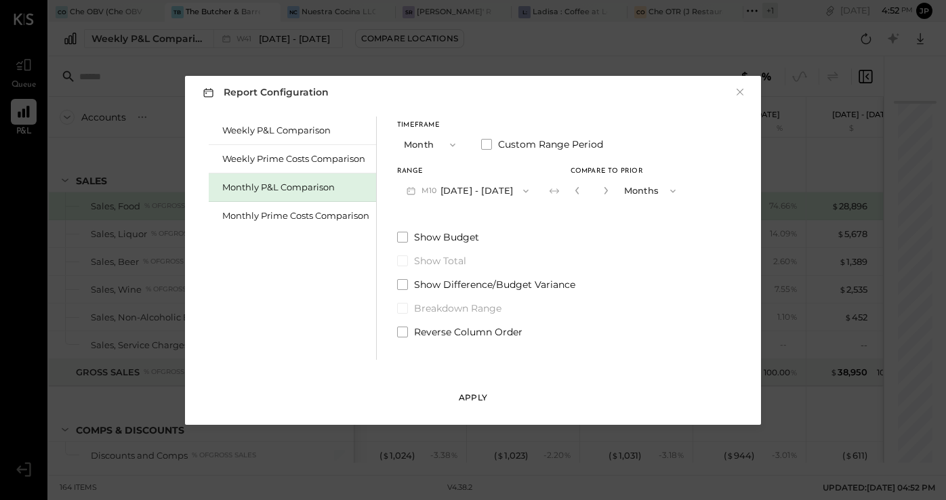
click at [493, 388] on button "Apply" at bounding box center [473, 398] width 68 height 22
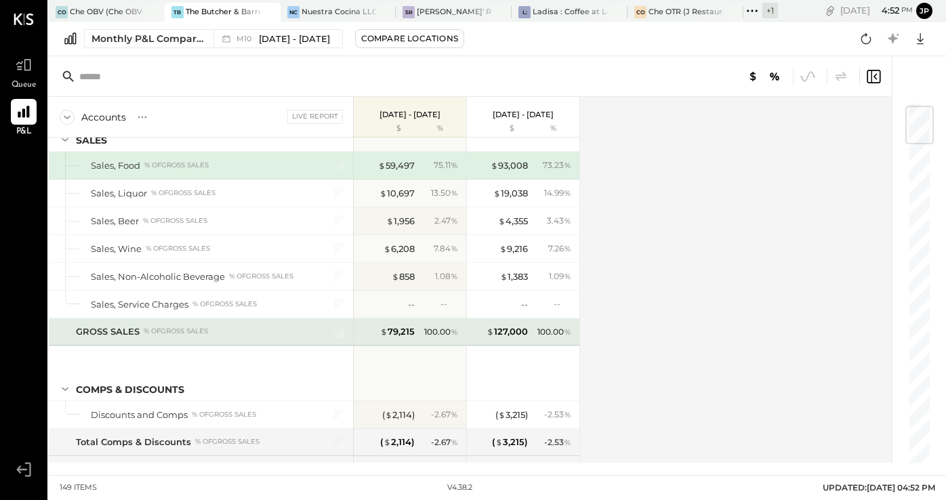
scroll to position [40, 0]
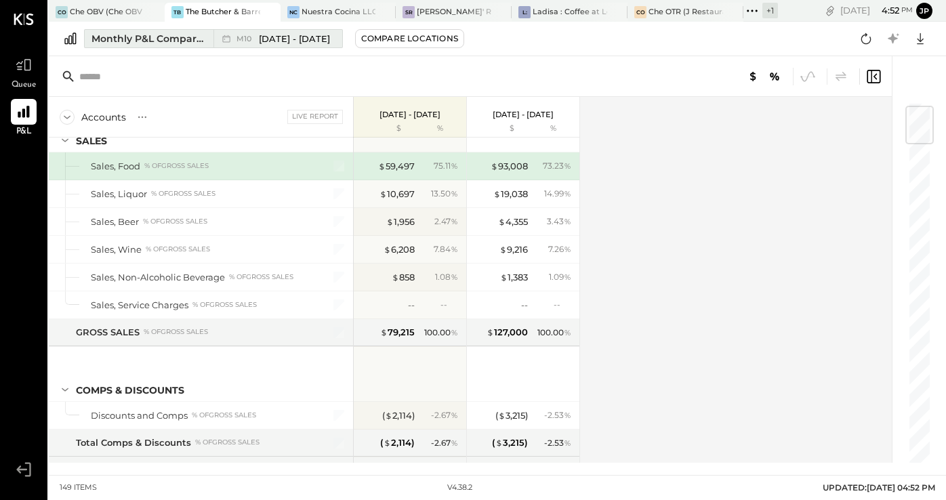
click at [186, 36] on div "Monthly P&L Comparison" at bounding box center [148, 39] width 114 height 14
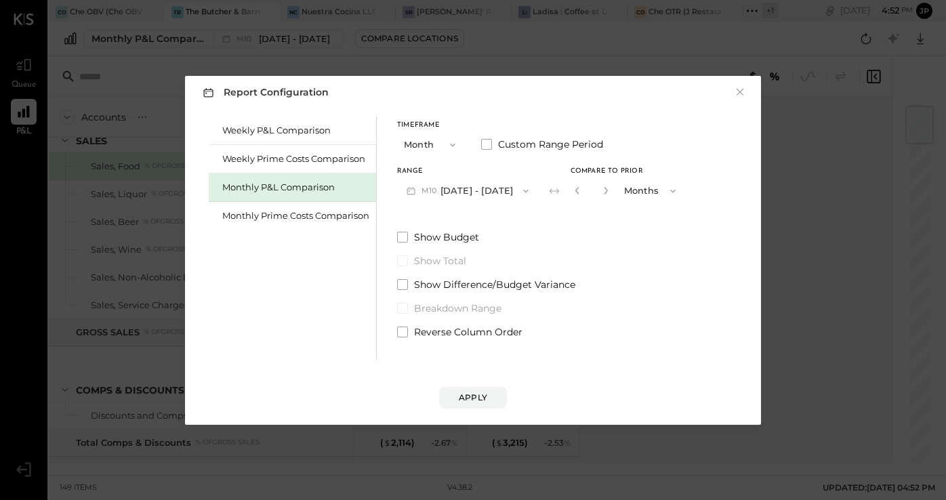
click at [440, 189] on span "M10" at bounding box center [431, 191] width 19 height 11
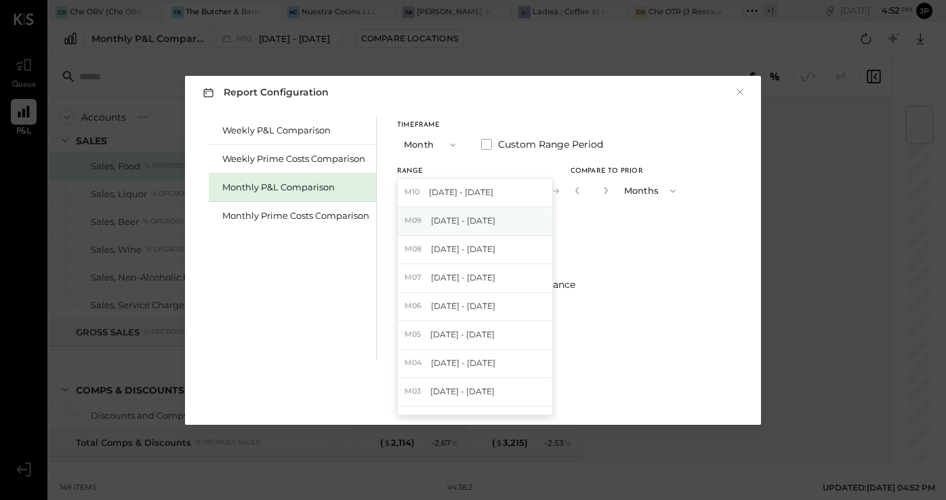
click at [442, 215] on span "[DATE] - [DATE]" at bounding box center [463, 221] width 64 height 12
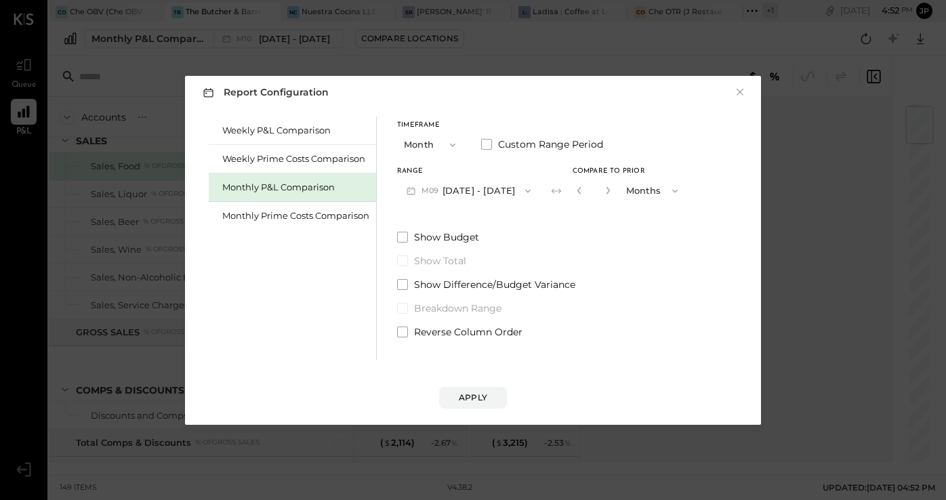
click at [474, 393] on div "Apply" at bounding box center [473, 398] width 28 height 12
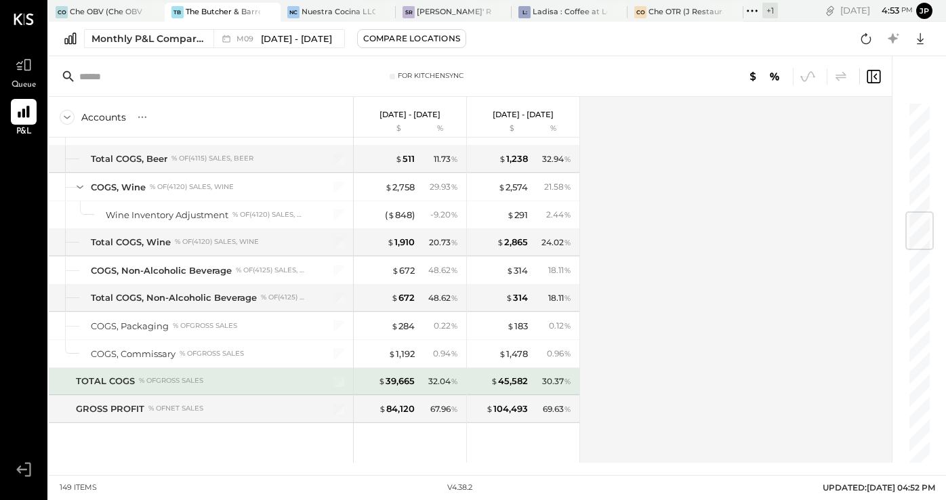
scroll to position [937, 0]
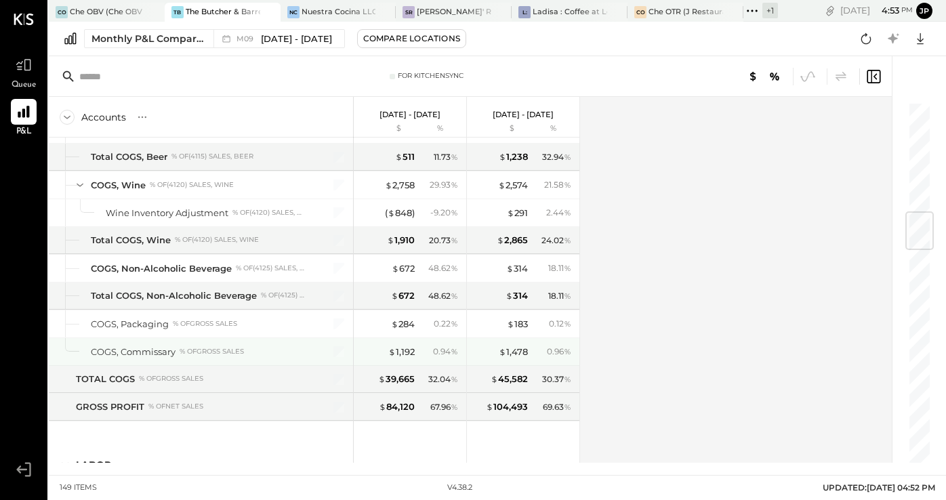
click at [201, 348] on div "% of GROSS SALES" at bounding box center [212, 351] width 64 height 9
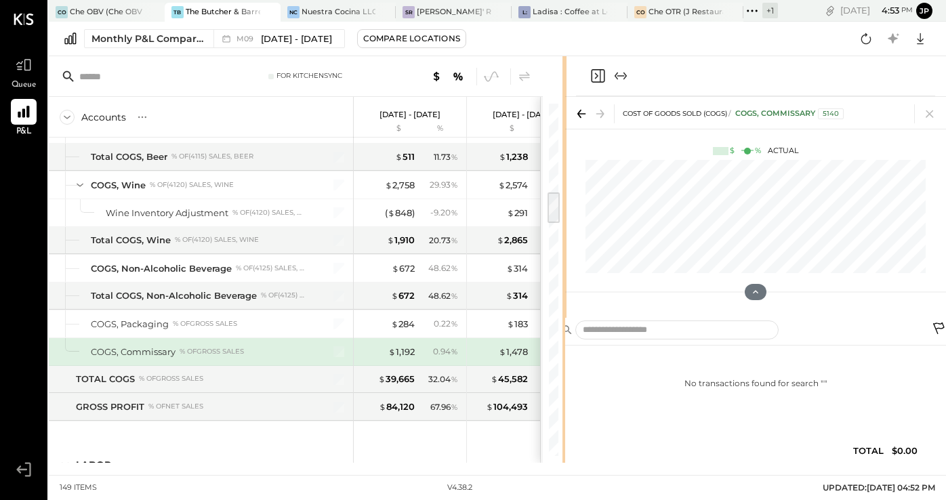
drag, startPoint x: 680, startPoint y: 73, endPoint x: 566, endPoint y: 75, distance: 113.9
click at [566, 75] on div "For KitchenSync Accounts S % GL Sep 1 - 30, 2025 $ % Aug 1 - 31, 2025 $ % SALES…" at bounding box center [497, 259] width 897 height 407
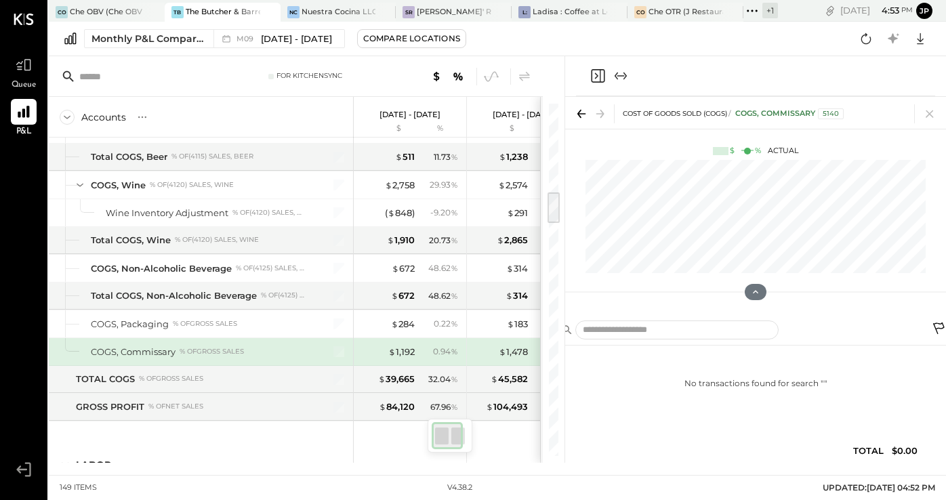
click at [941, 323] on icon at bounding box center [939, 329] width 12 height 12
click at [937, 328] on icon at bounding box center [939, 329] width 12 height 12
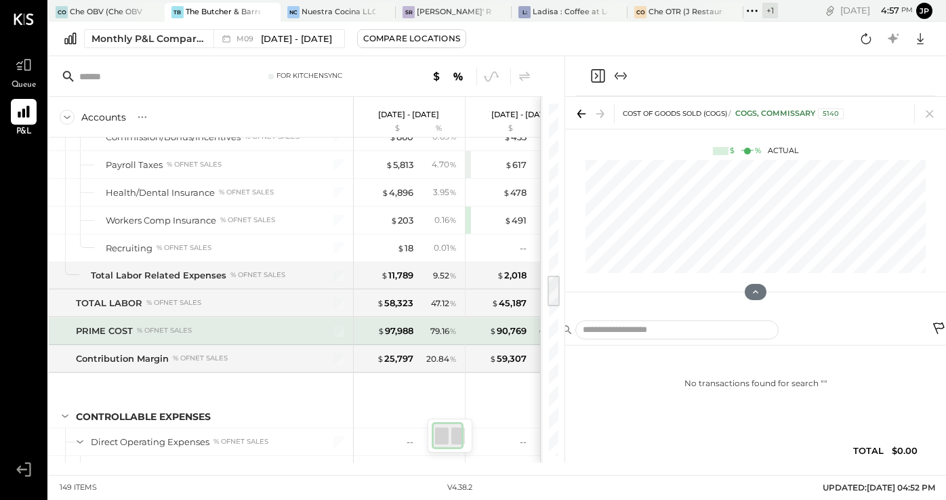
scroll to position [1810, 0]
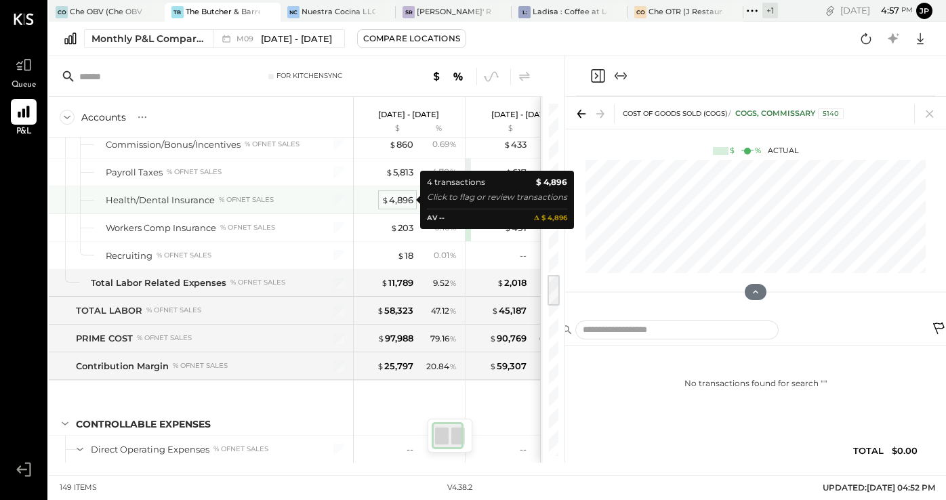
click at [405, 196] on div "$ 4,896" at bounding box center [398, 200] width 32 height 13
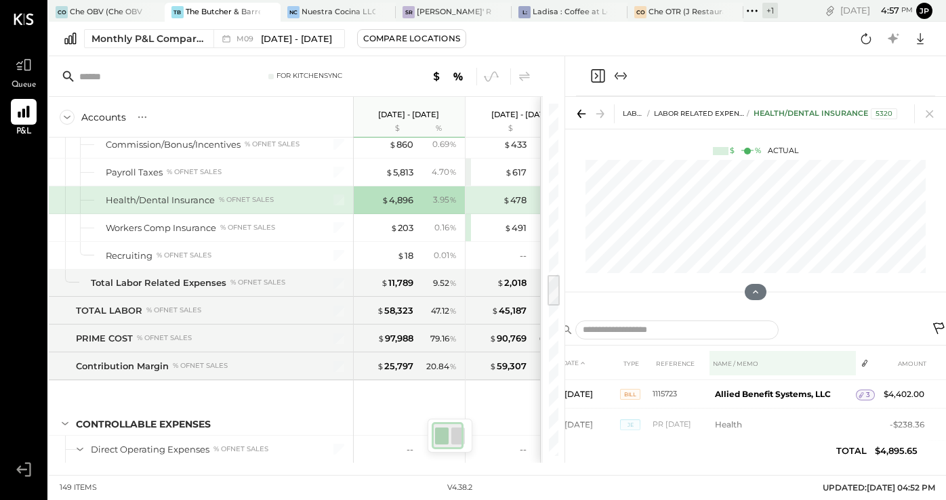
scroll to position [22, 0]
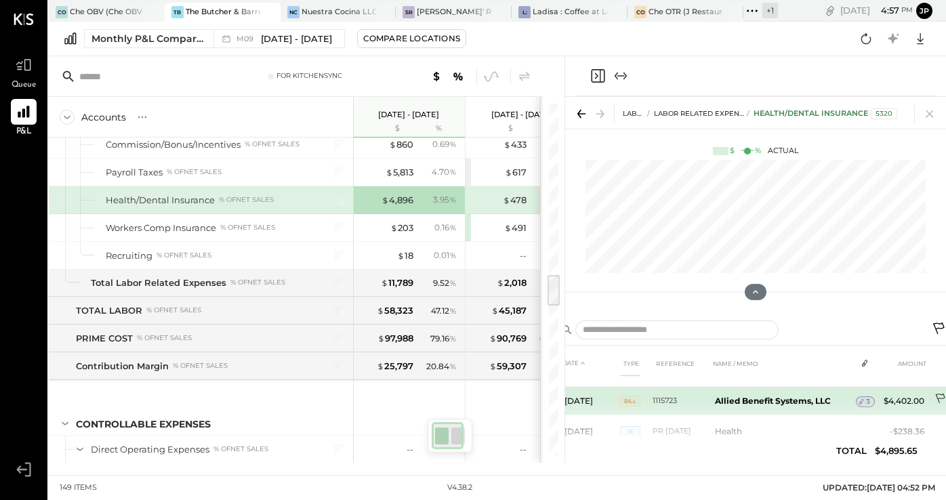
click at [939, 396] on icon at bounding box center [942, 400] width 14 height 14
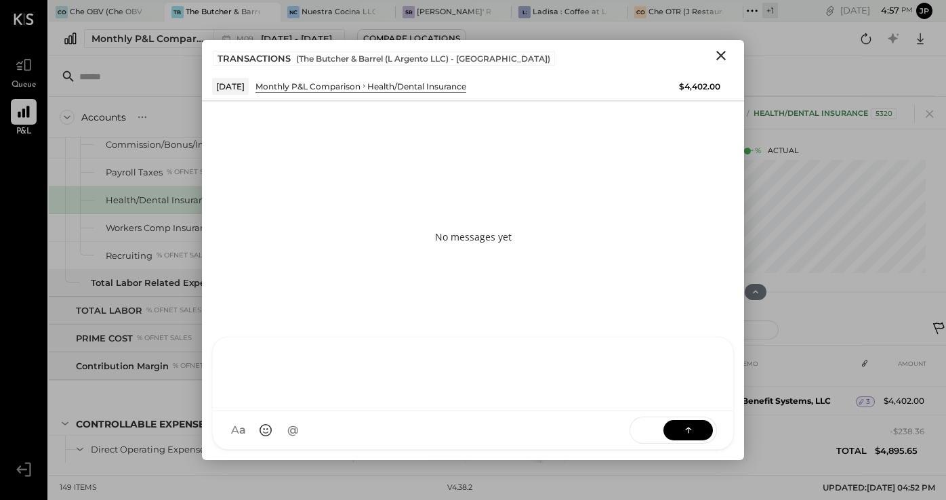
click at [328, 411] on div at bounding box center [473, 375] width 521 height 74
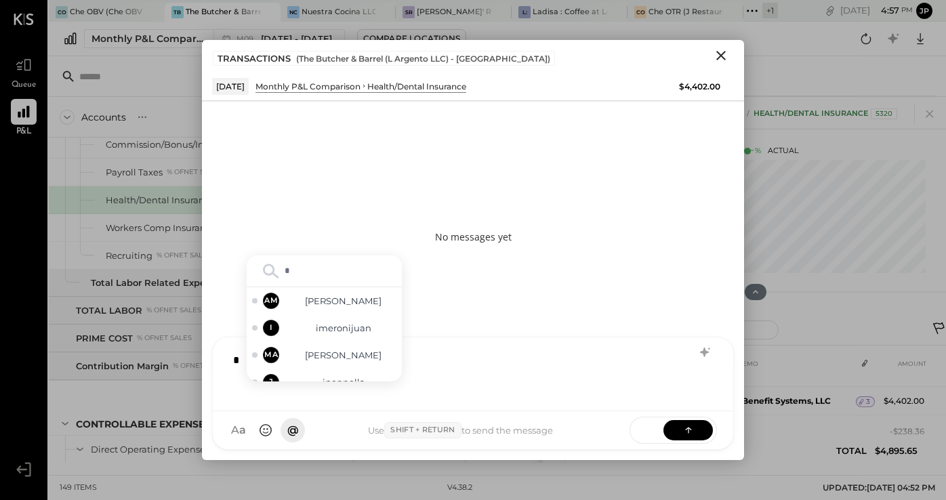
type input "**"
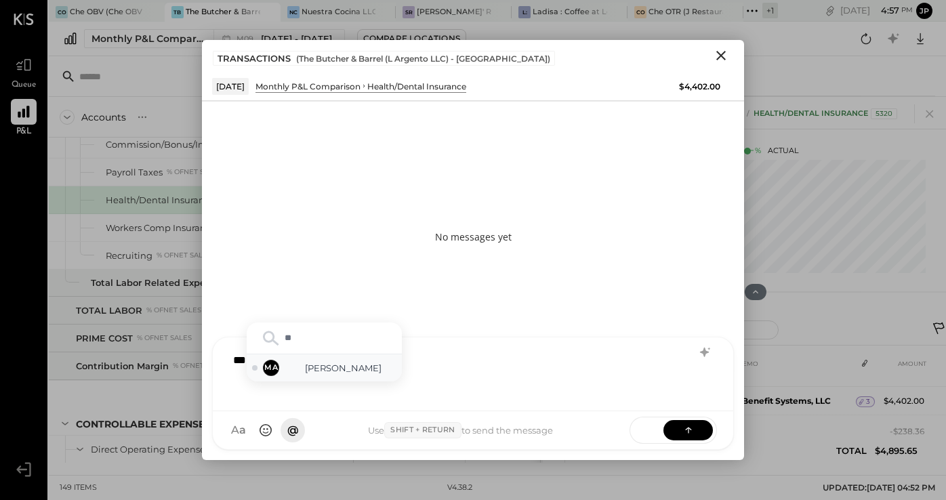
click at [335, 367] on span "Mohammadsalkin Ansari" at bounding box center [343, 368] width 106 height 13
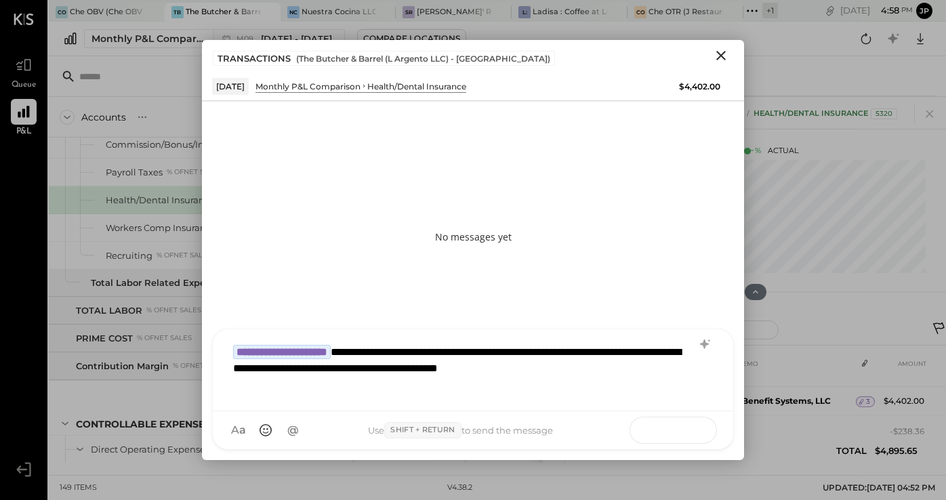
click at [683, 428] on icon at bounding box center [689, 430] width 14 height 14
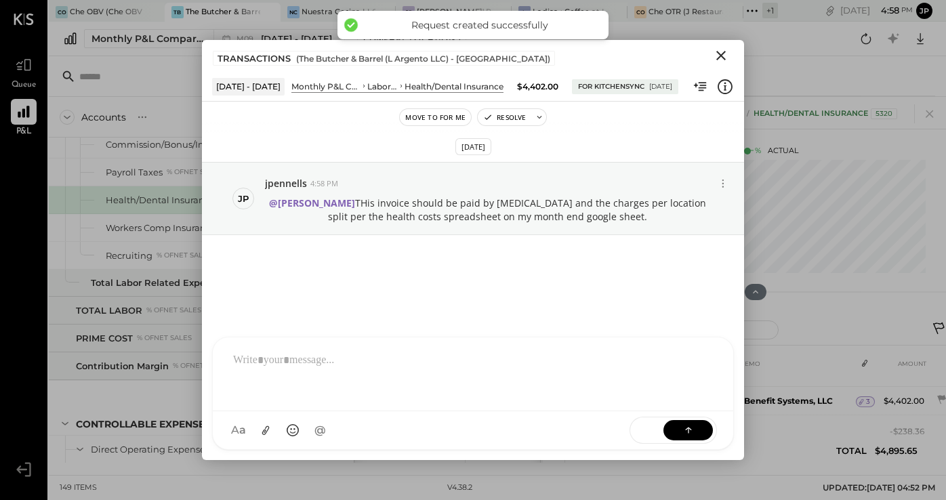
click at [718, 54] on icon "Close" at bounding box center [720, 55] width 9 height 9
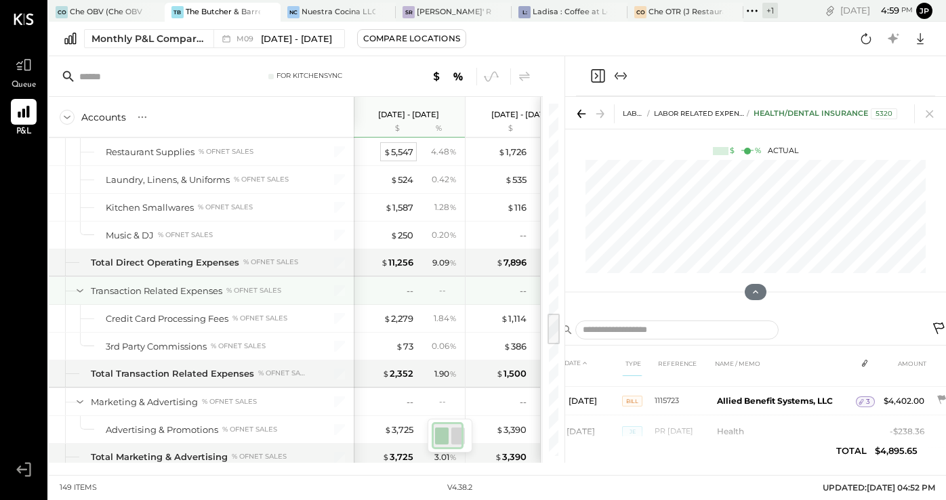
scroll to position [2218, 0]
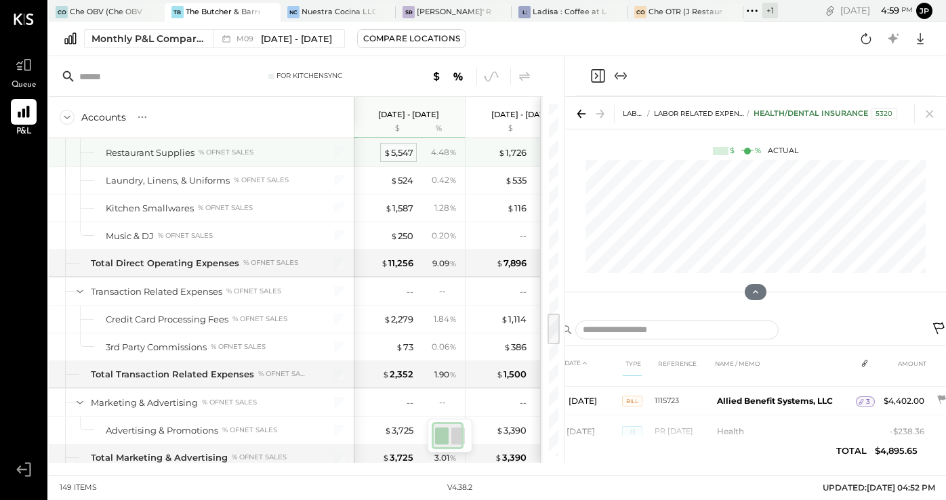
click at [397, 157] on div "$ 5,547" at bounding box center [399, 152] width 30 height 13
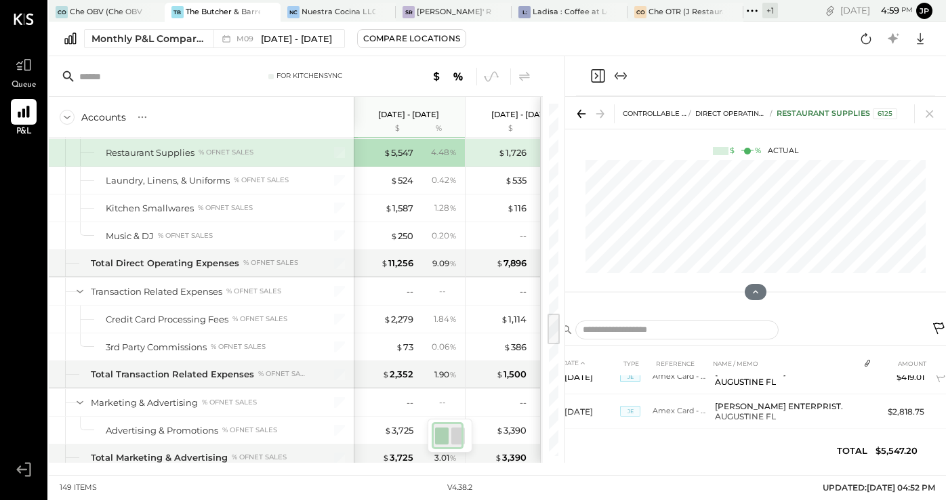
scroll to position [821, 0]
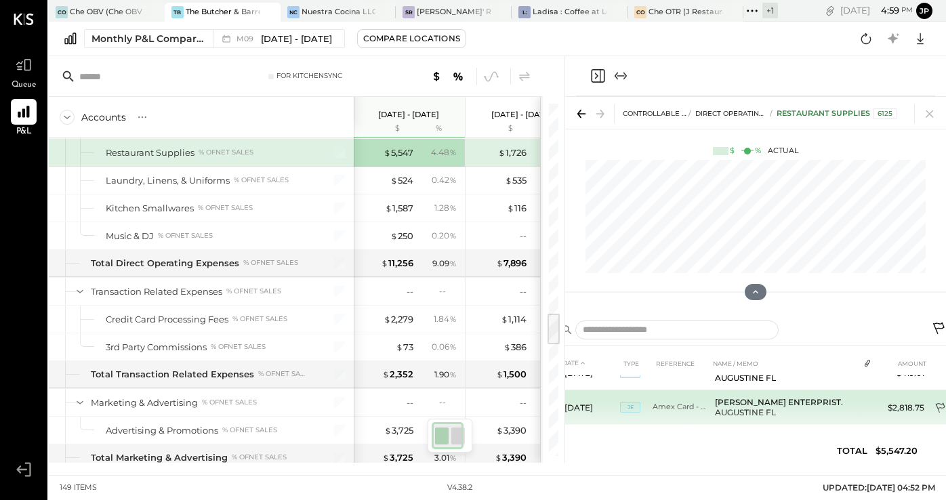
click at [935, 403] on icon at bounding box center [942, 410] width 14 height 14
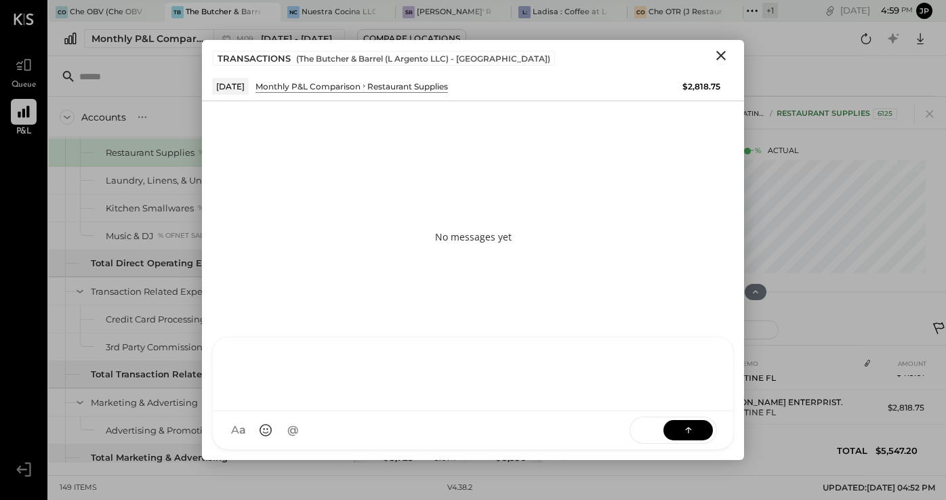
click at [358, 400] on div at bounding box center [472, 373] width 493 height 54
type input "***"
click at [332, 364] on span "Mohammadsalkin Ansari" at bounding box center [343, 368] width 106 height 13
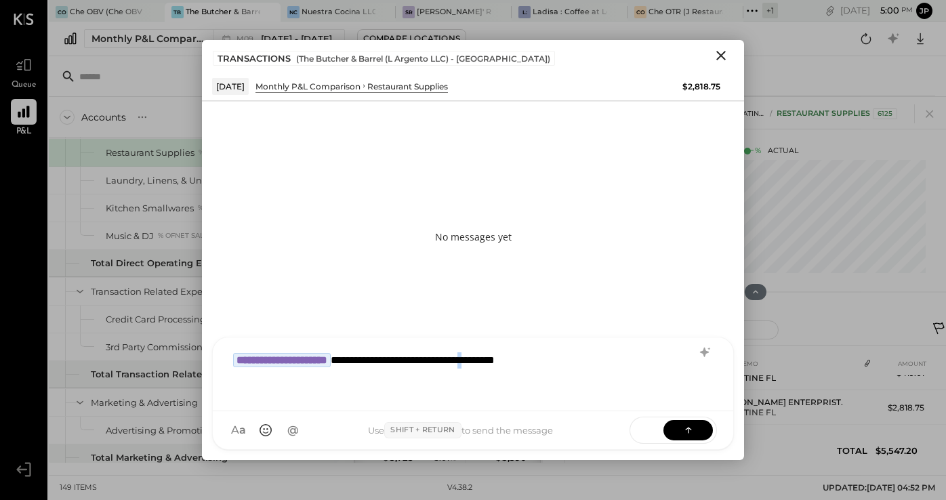
click at [558, 363] on div "**********" at bounding box center [472, 373] width 493 height 54
click at [649, 367] on div "**********" at bounding box center [472, 373] width 493 height 54
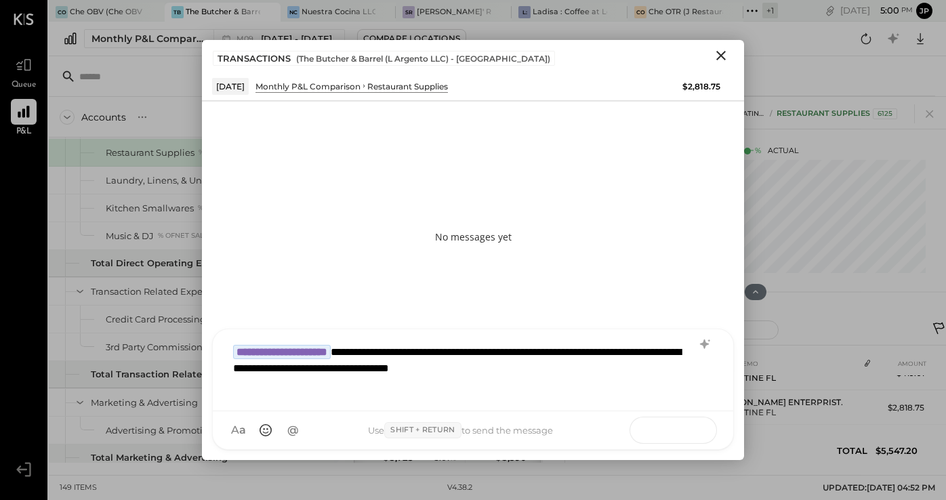
click at [701, 433] on button at bounding box center [688, 430] width 49 height 20
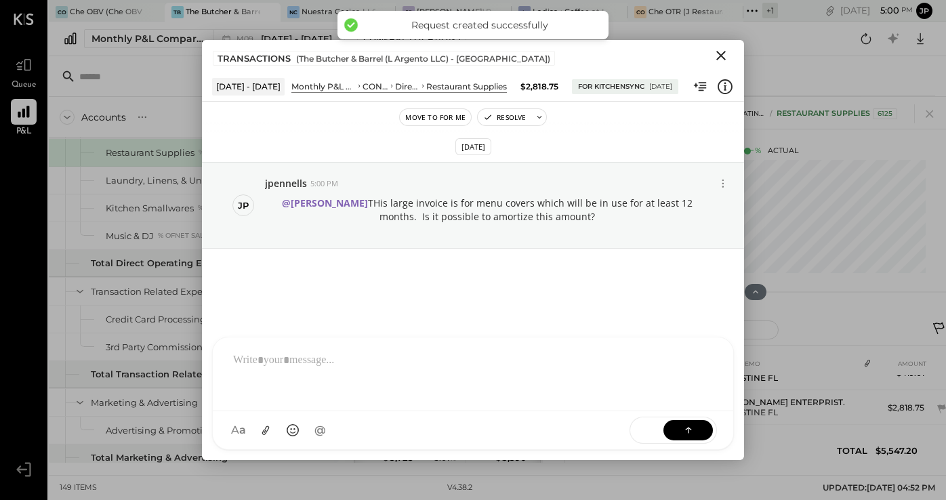
click at [720, 56] on icon "Close" at bounding box center [720, 55] width 9 height 9
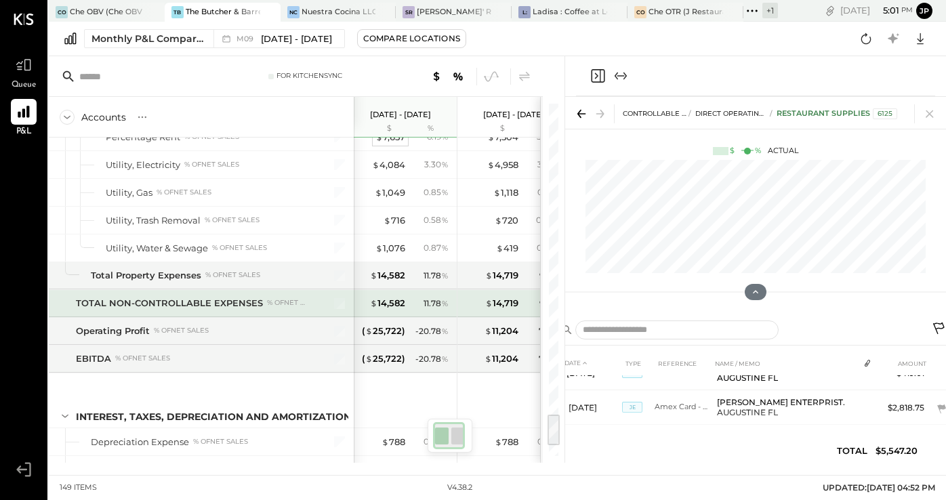
scroll to position [0, 11]
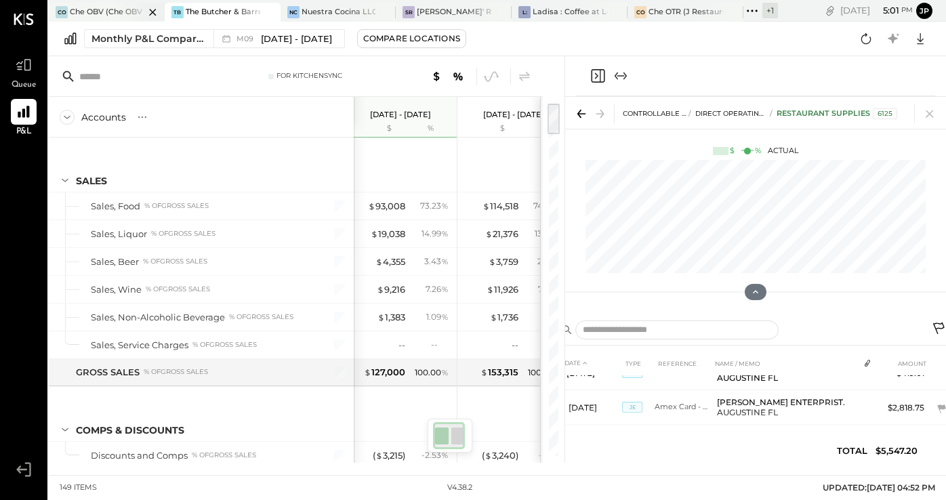
click at [136, 16] on div at bounding box center [140, 12] width 47 height 18
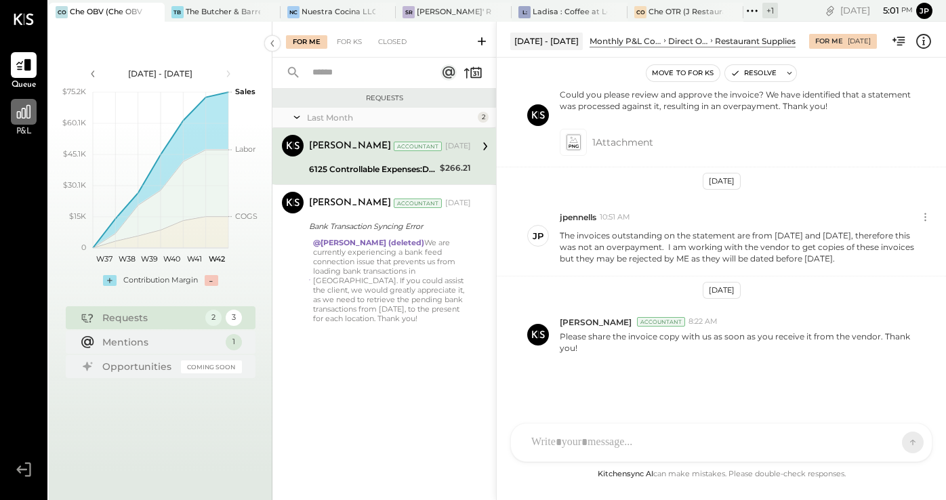
click at [18, 117] on icon at bounding box center [24, 112] width 18 height 18
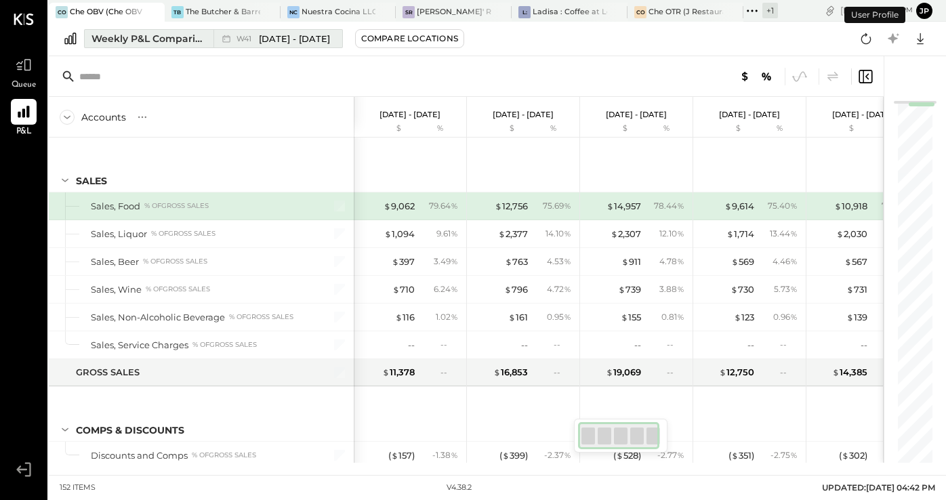
click at [165, 40] on div "Weekly P&L Comparison" at bounding box center [148, 39] width 114 height 14
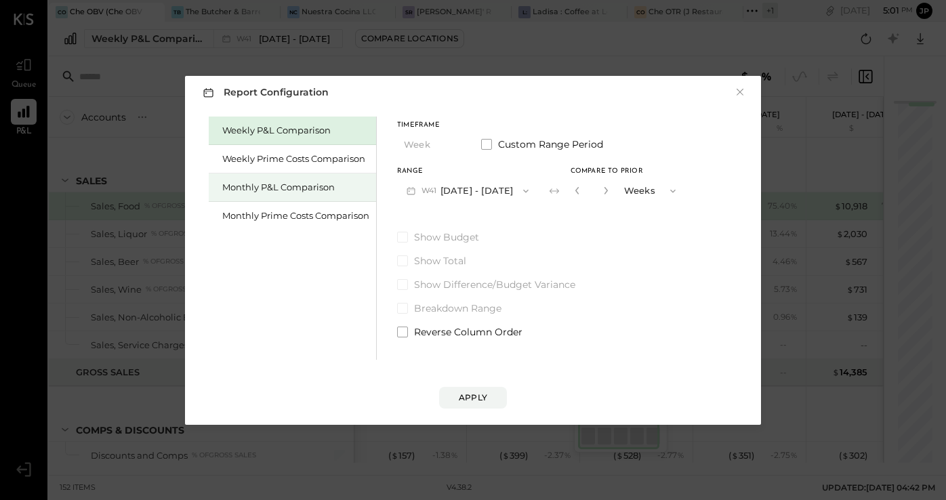
click at [270, 179] on div "Monthly P&L Comparison" at bounding box center [292, 188] width 167 height 28
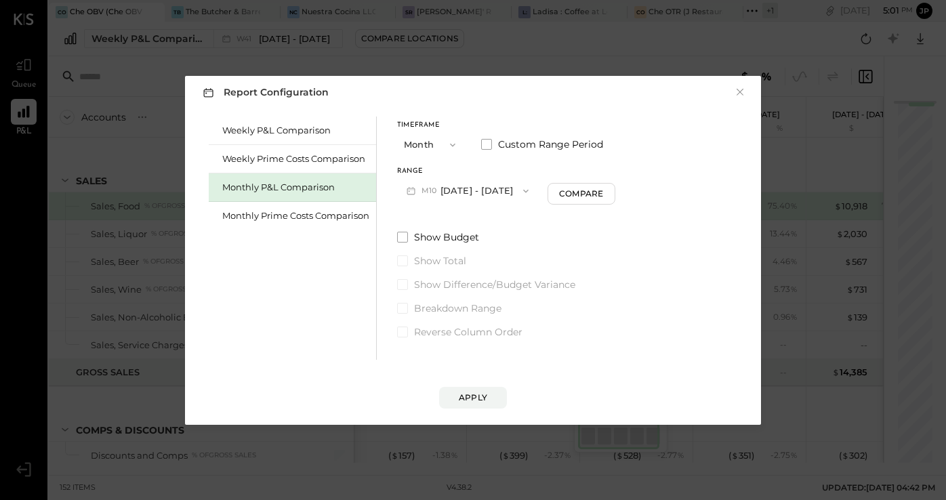
click at [457, 194] on button "M10 Oct 1 - 31, 2025" at bounding box center [467, 190] width 141 height 25
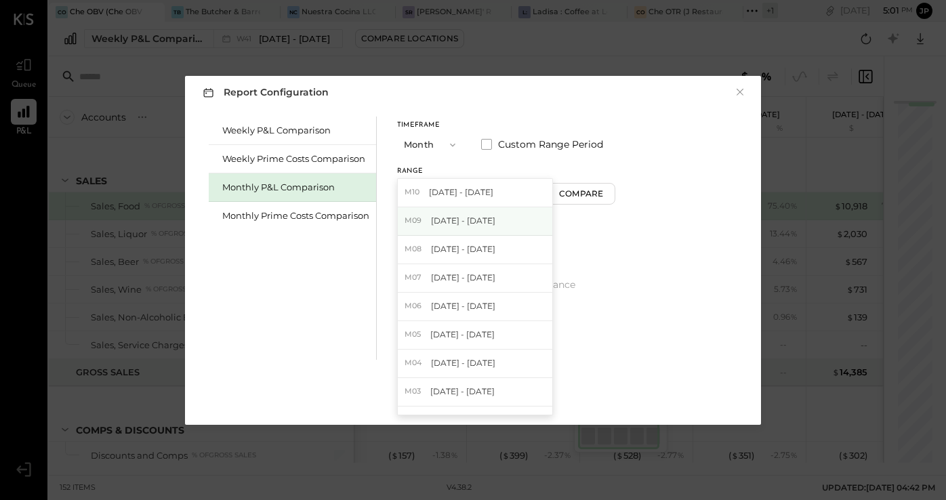
click at [457, 218] on span "[DATE] - [DATE]" at bounding box center [463, 221] width 64 height 12
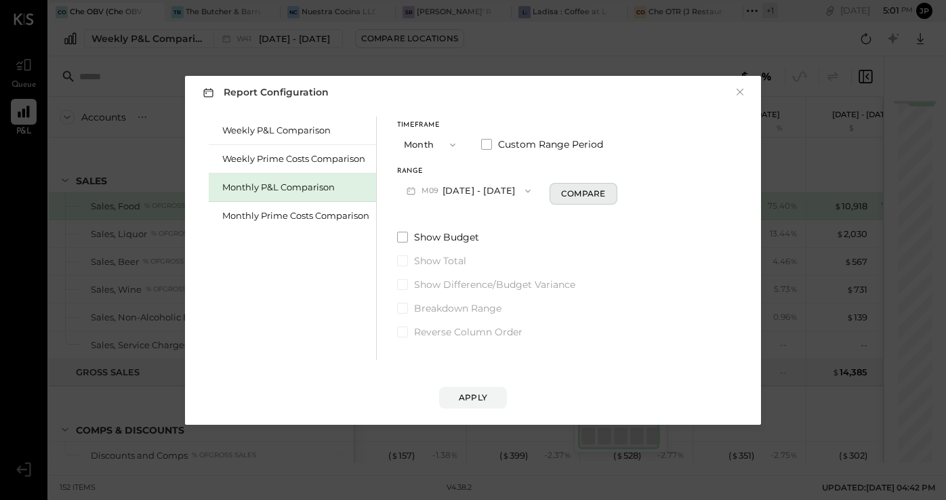
click at [571, 202] on button "Compare" at bounding box center [584, 194] width 68 height 22
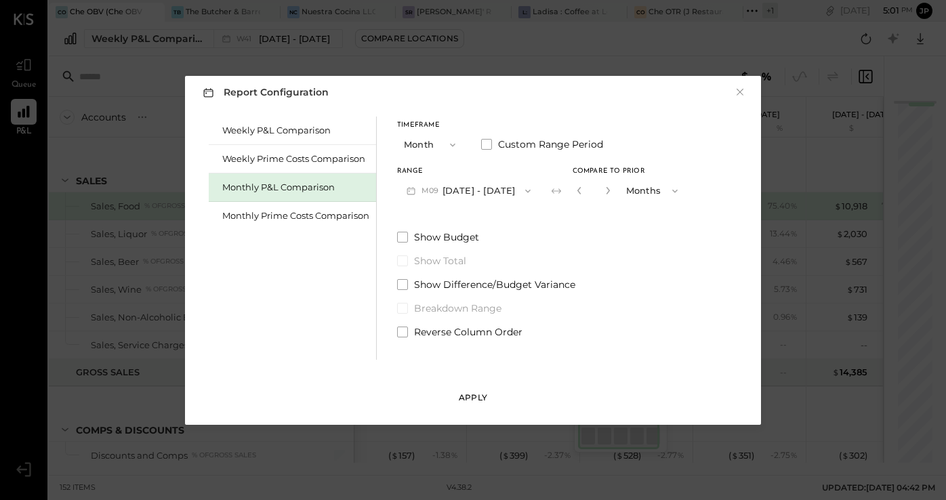
click at [484, 400] on div "Apply" at bounding box center [473, 398] width 28 height 12
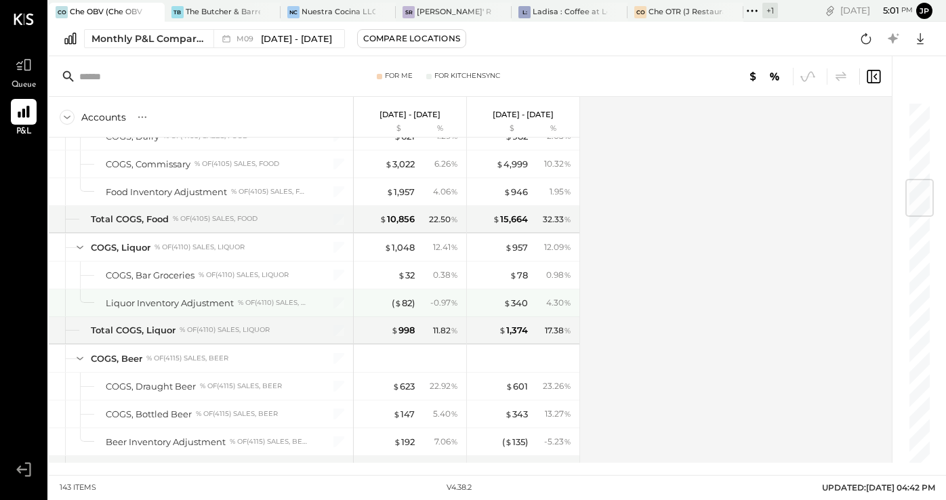
scroll to position [660, 0]
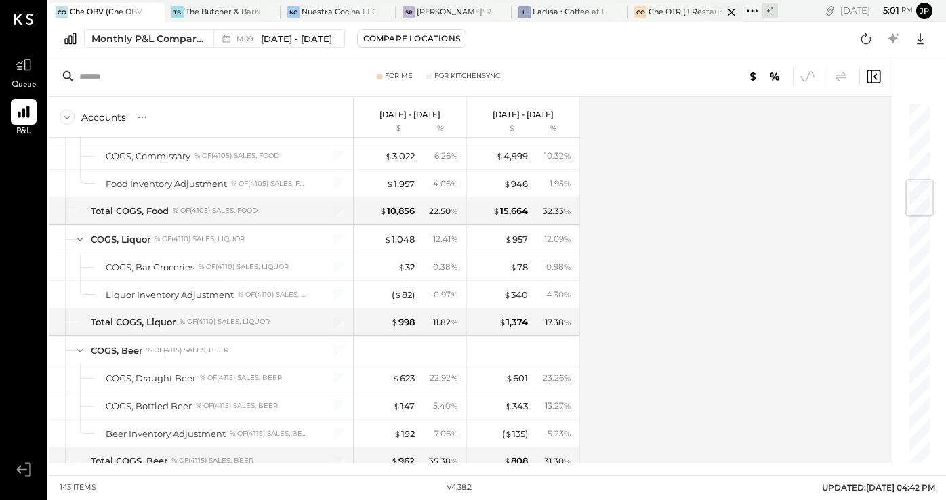
click at [670, 16] on div "Che OTR (J Restaurant LLC) - Ignite" at bounding box center [686, 12] width 75 height 11
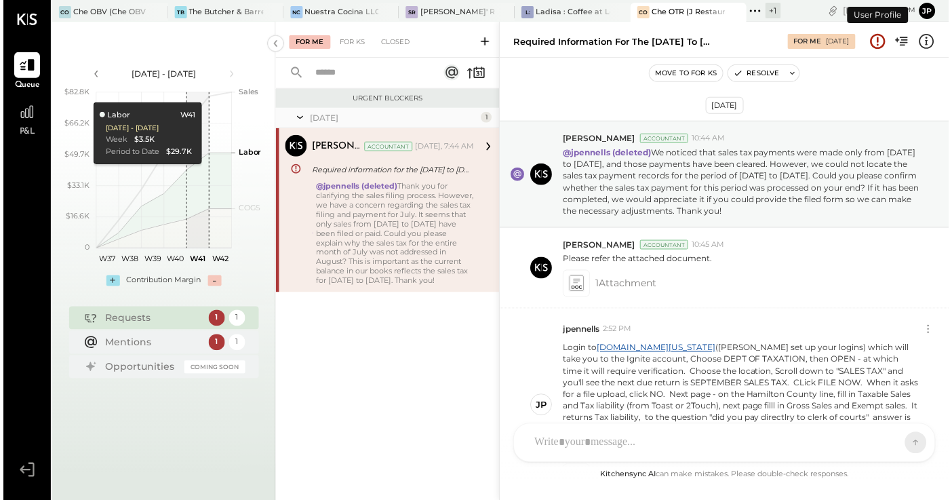
scroll to position [272, 0]
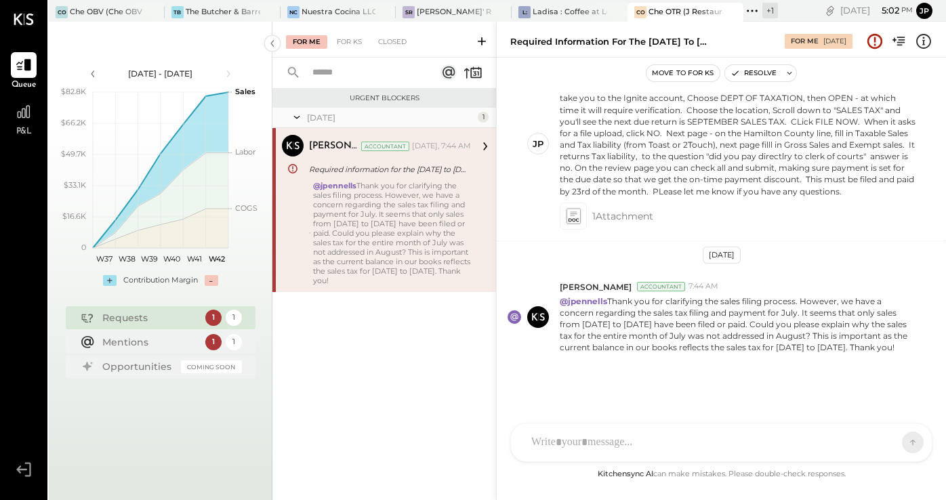
click at [635, 443] on div at bounding box center [709, 443] width 369 height 30
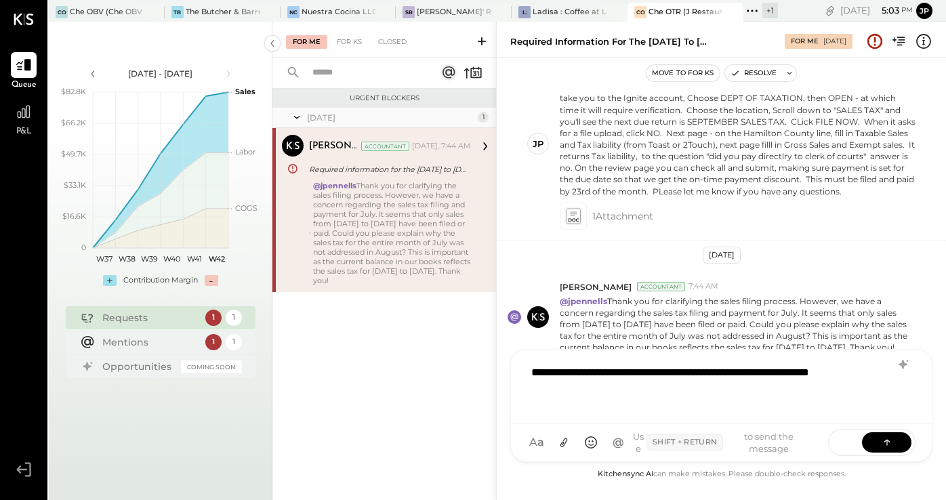
click at [604, 393] on div "**********" at bounding box center [722, 385] width 394 height 54
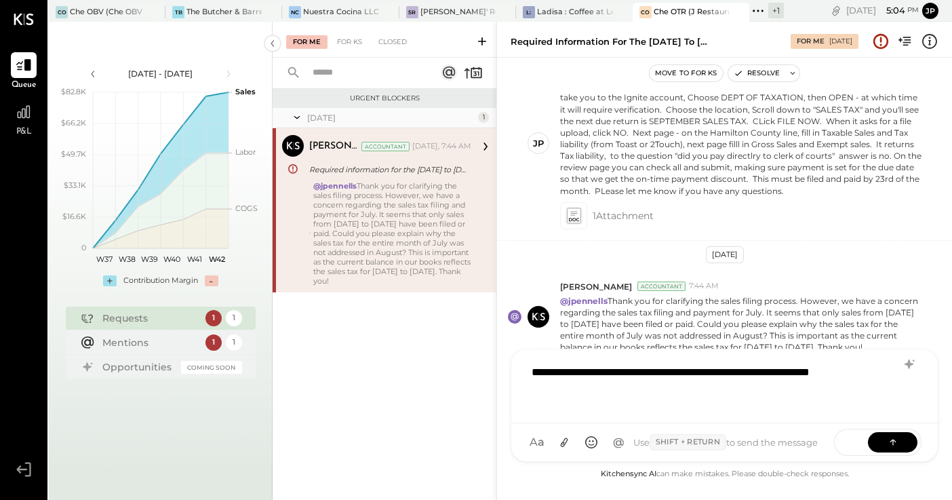
scroll to position [261, 0]
click at [563, 441] on icon at bounding box center [564, 442] width 14 height 14
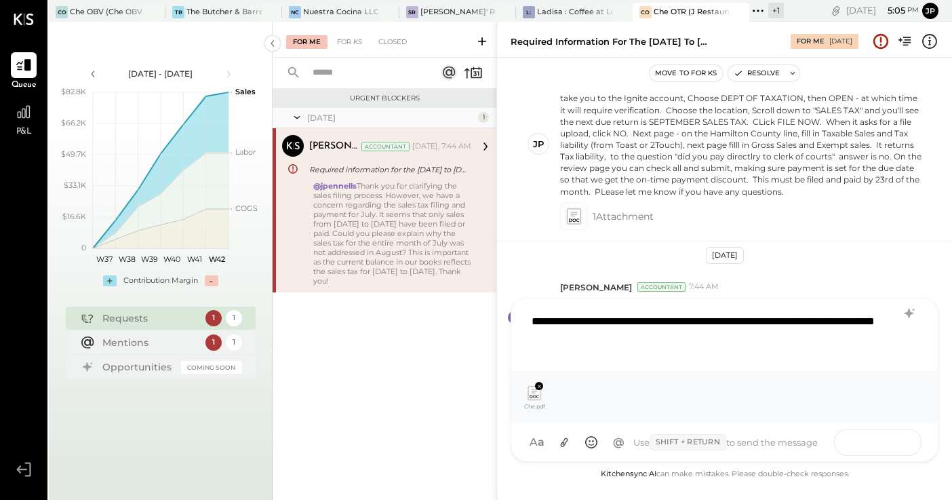
click at [890, 444] on icon at bounding box center [893, 441] width 14 height 14
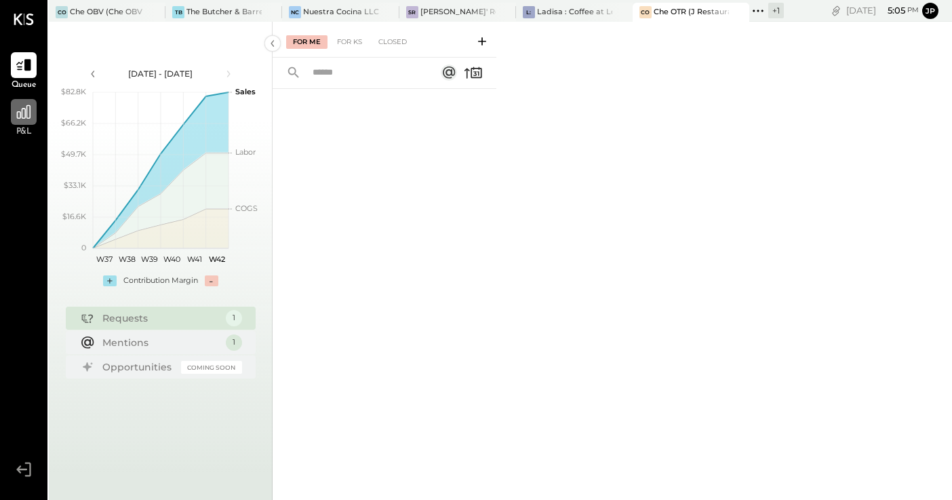
click at [26, 115] on icon at bounding box center [24, 112] width 14 height 14
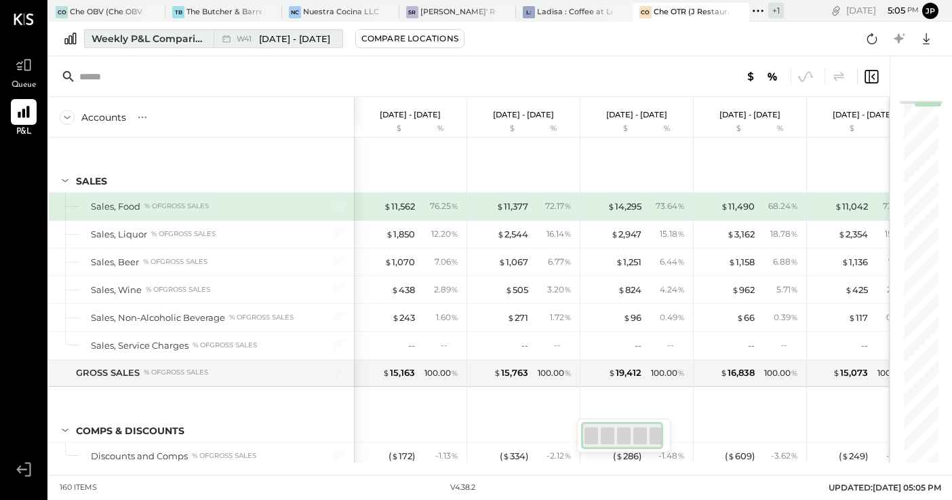
click at [174, 37] on div "Weekly P&L Comparison" at bounding box center [148, 39] width 114 height 14
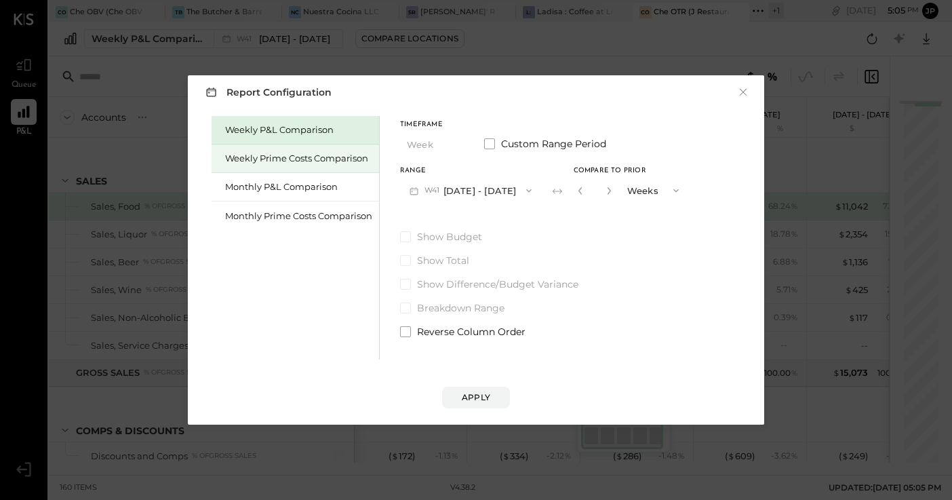
click at [255, 159] on div "Weekly Prime Costs Comparison" at bounding box center [298, 158] width 147 height 13
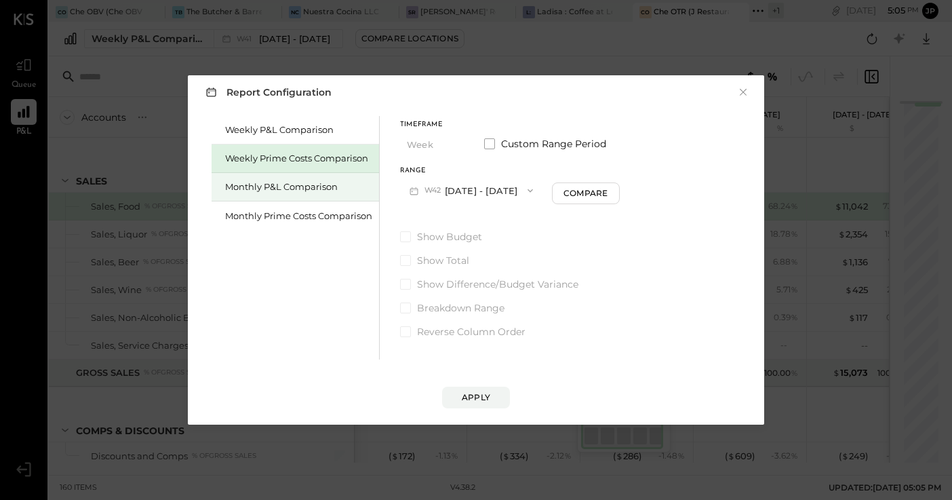
click at [256, 190] on div "Monthly P&L Comparison" at bounding box center [298, 186] width 147 height 13
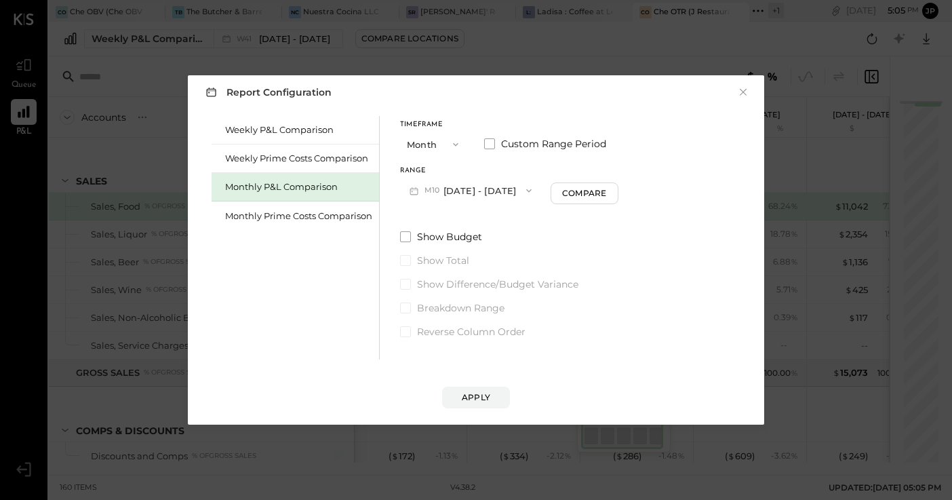
click at [455, 186] on button "M10 Oct 1 - 31, 2025" at bounding box center [470, 190] width 141 height 25
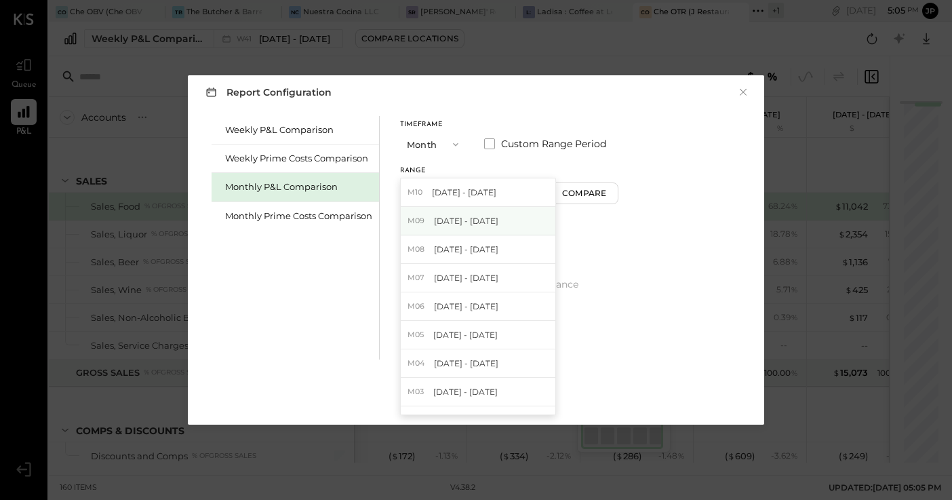
click at [458, 218] on span "[DATE] - [DATE]" at bounding box center [466, 221] width 64 height 12
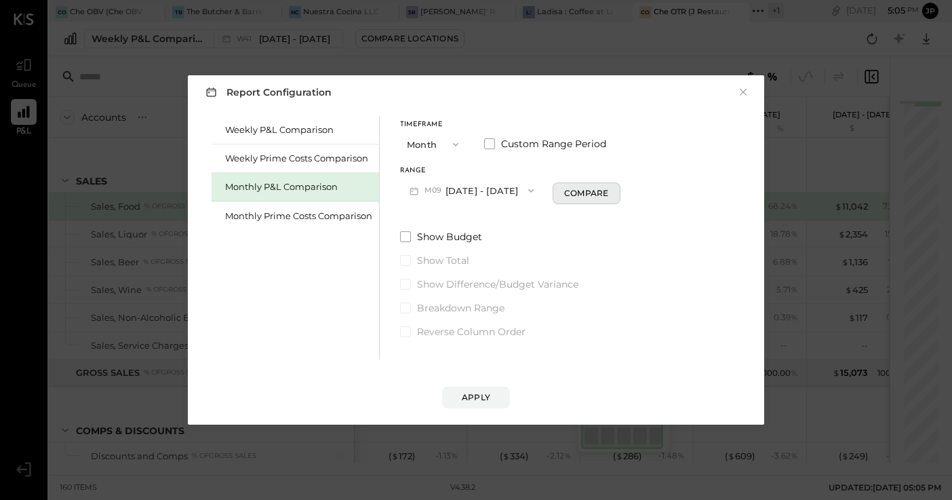
click at [576, 192] on div "Compare" at bounding box center [586, 193] width 44 height 12
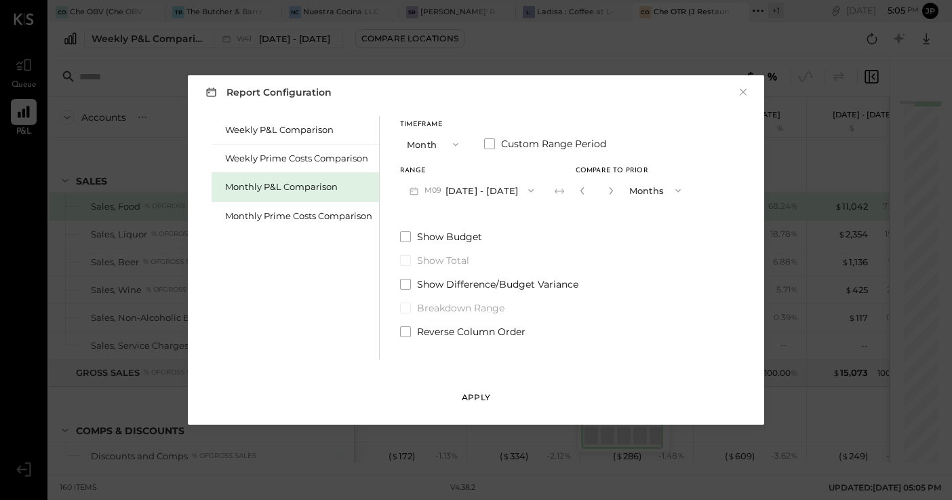
click at [487, 392] on div "Apply" at bounding box center [476, 397] width 28 height 12
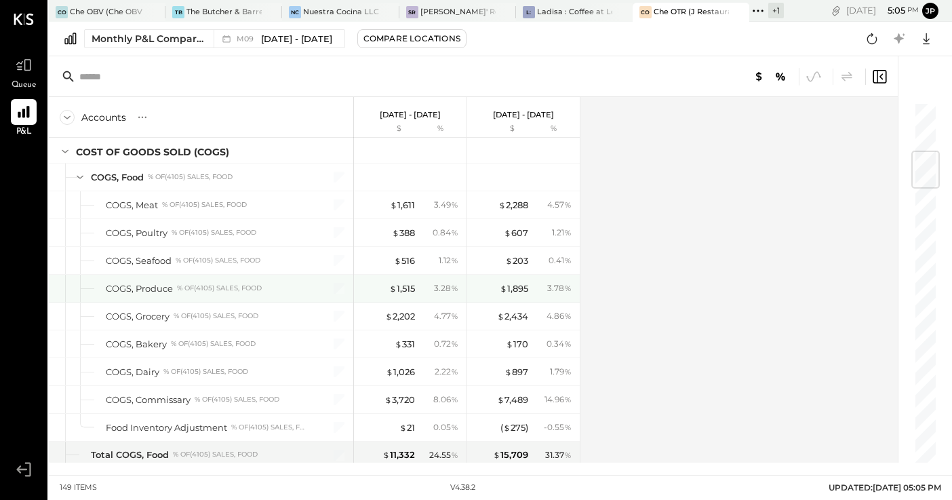
scroll to position [420, 0]
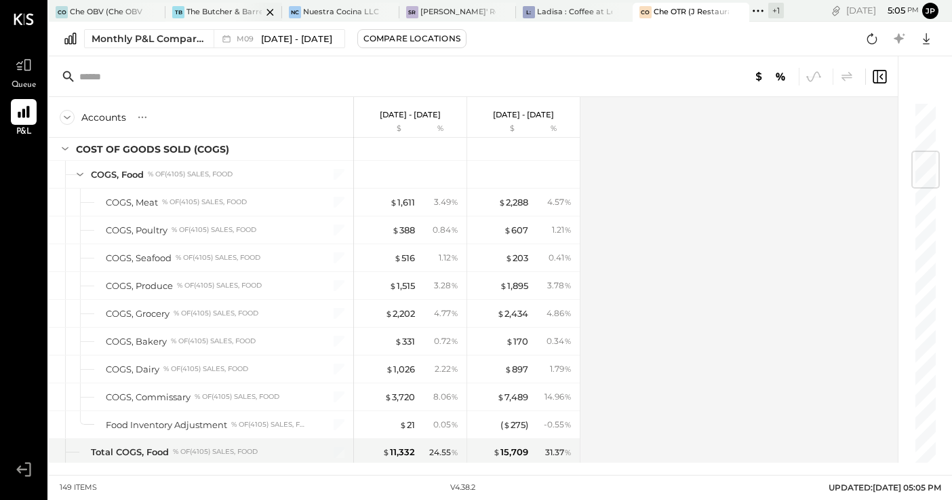
click at [222, 7] on div "The Butcher & Barrel (L Argento LLC) - [GEOGRAPHIC_DATA]" at bounding box center [223, 12] width 75 height 11
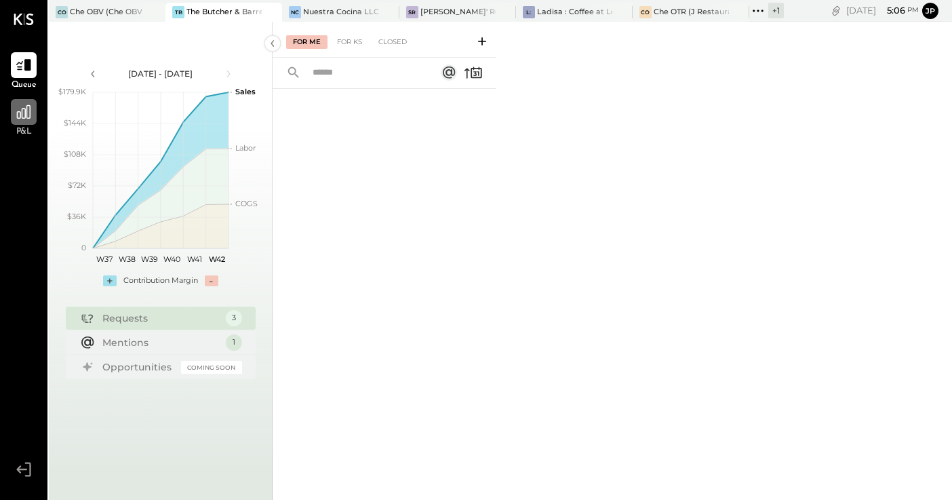
click at [21, 115] on icon at bounding box center [24, 112] width 18 height 18
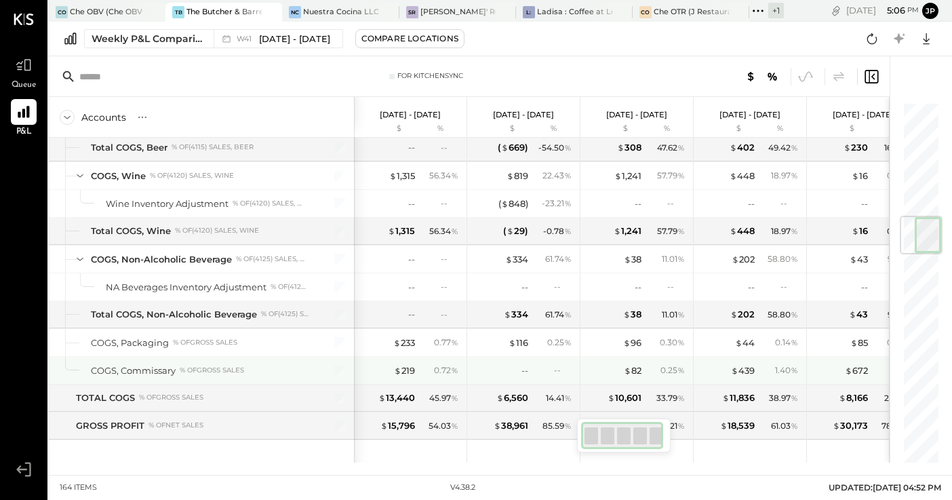
scroll to position [966, 0]
